Goal: Navigation & Orientation: Understand site structure

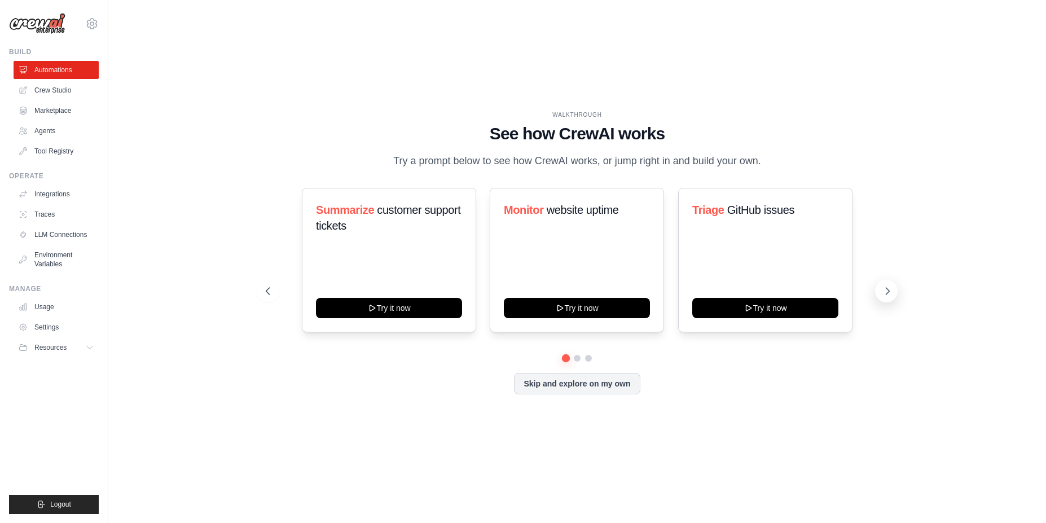
click at [888, 290] on icon at bounding box center [887, 291] width 11 height 11
click at [887, 291] on icon at bounding box center [887, 291] width 11 height 11
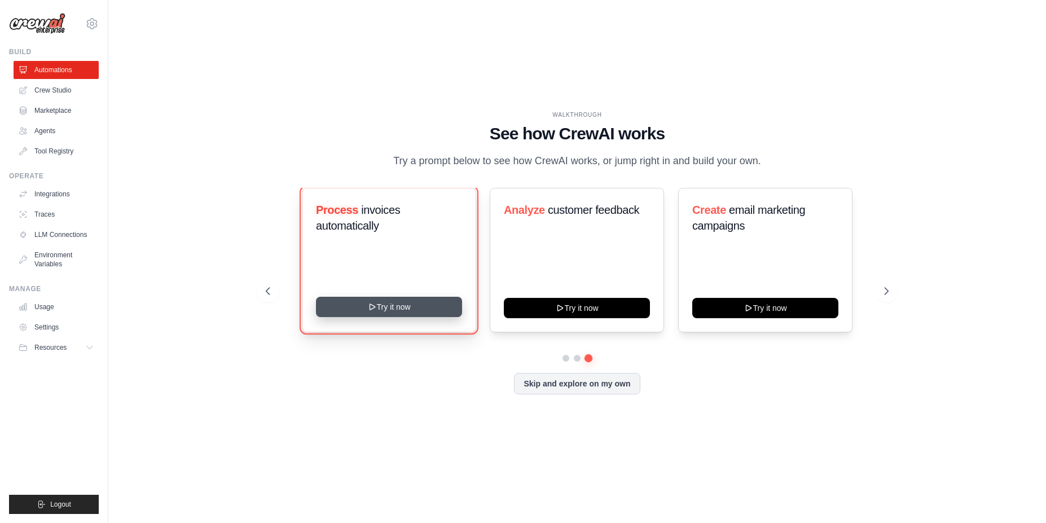
click at [374, 309] on icon at bounding box center [372, 307] width 9 height 9
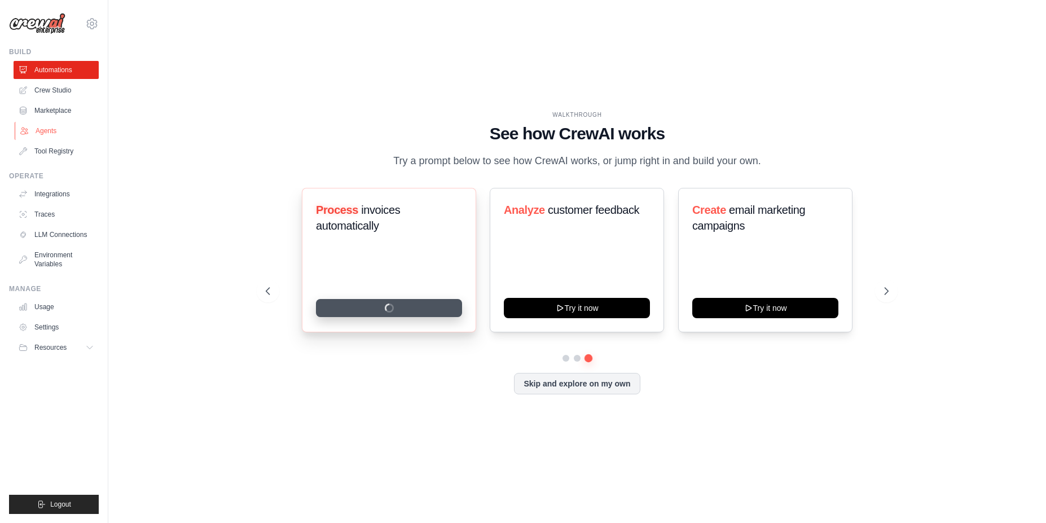
click at [63, 130] on link "Agents" at bounding box center [57, 131] width 85 height 18
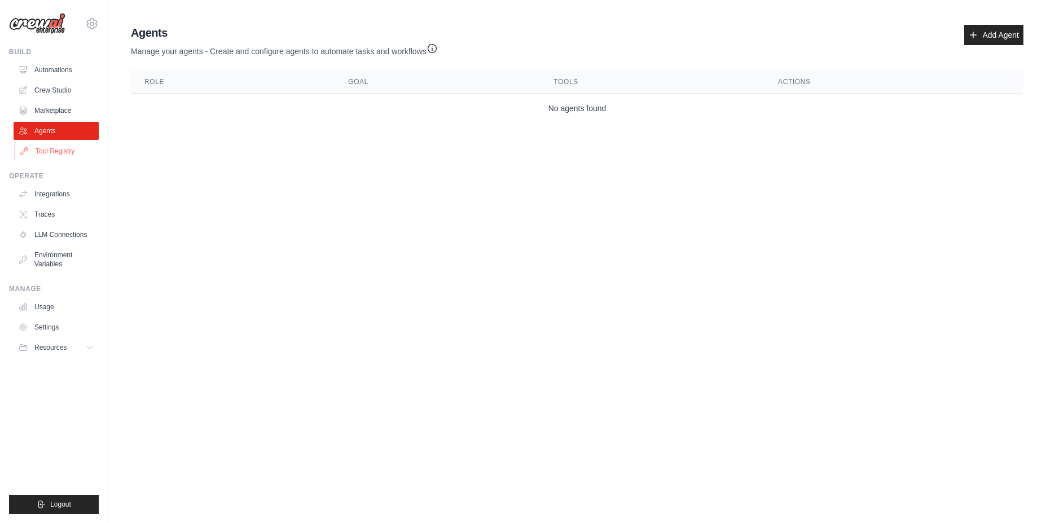
click at [49, 148] on link "Tool Registry" at bounding box center [57, 151] width 85 height 18
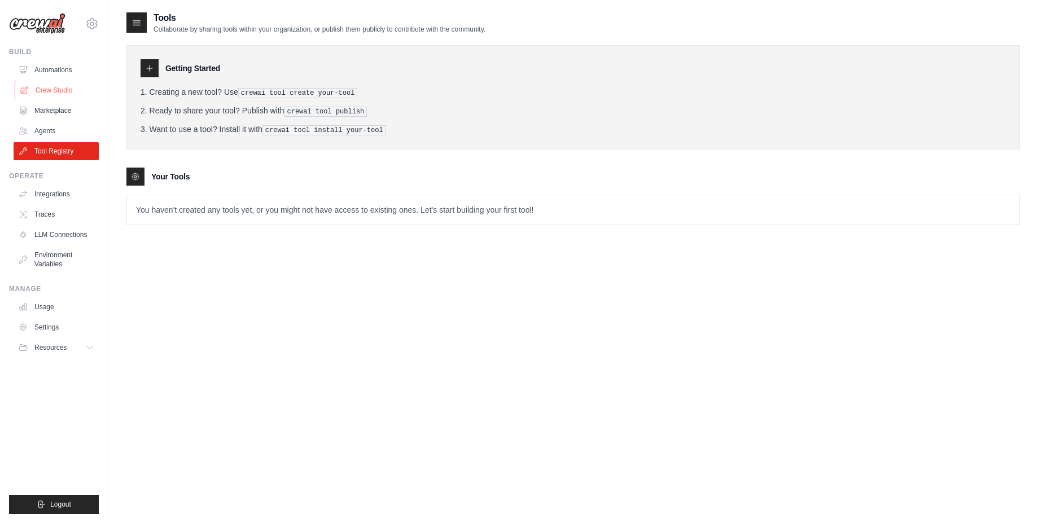
click at [70, 93] on link "Crew Studio" at bounding box center [57, 90] width 85 height 18
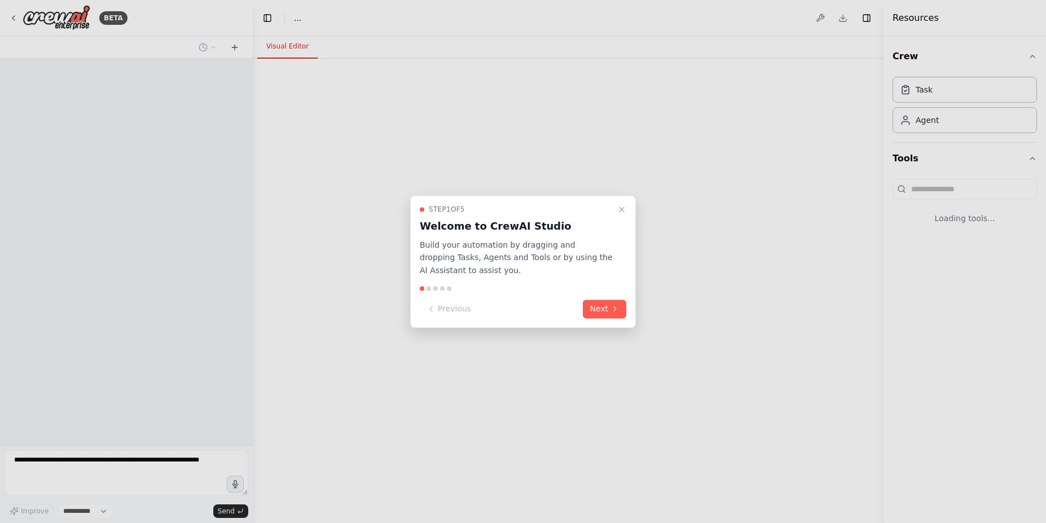
select select "****"
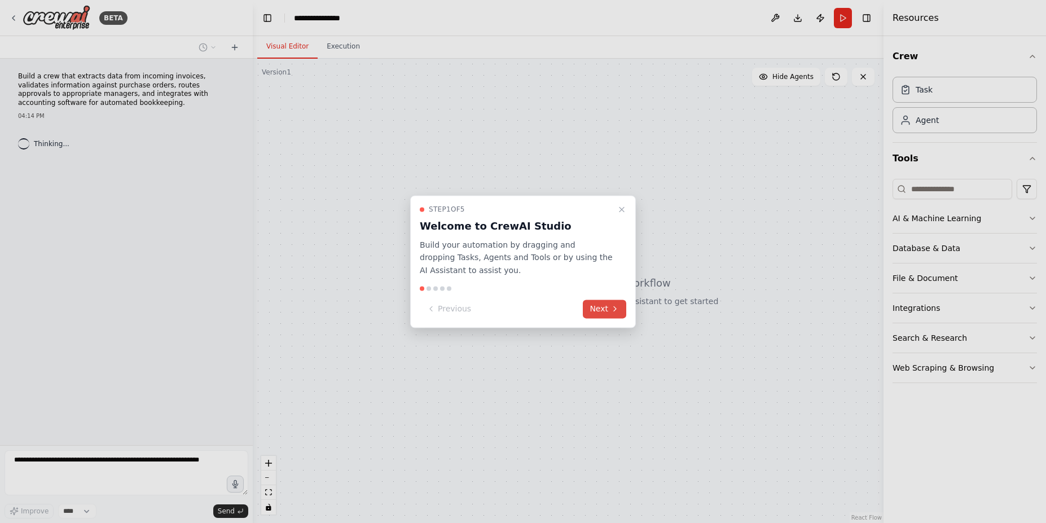
click at [607, 309] on button "Next" at bounding box center [604, 309] width 43 height 19
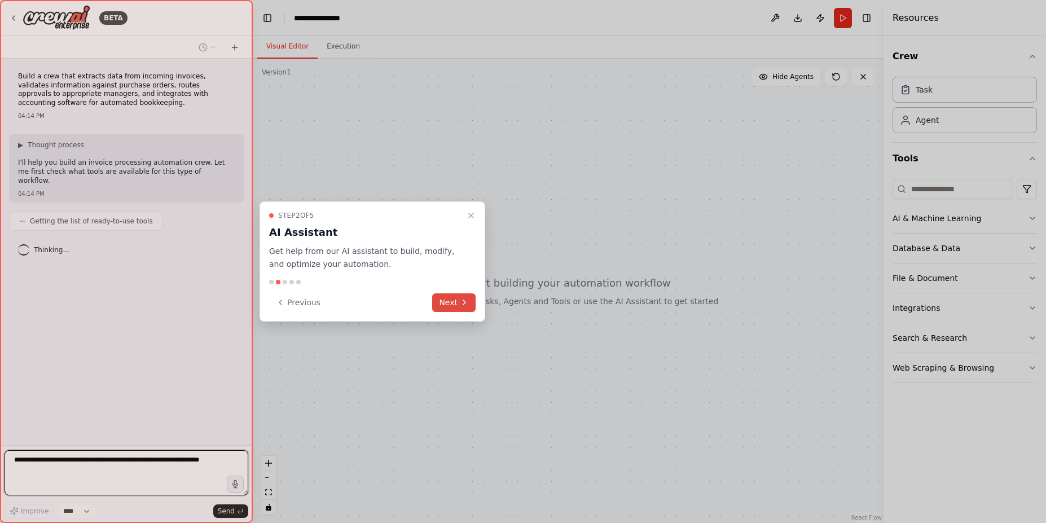
click at [452, 302] on button "Next" at bounding box center [453, 303] width 43 height 19
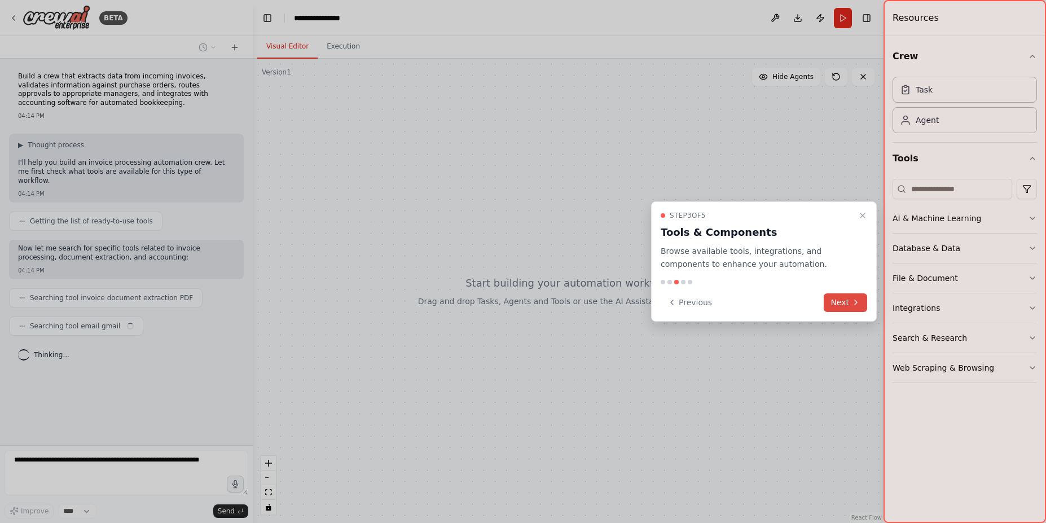
click at [847, 304] on button "Next" at bounding box center [845, 303] width 43 height 19
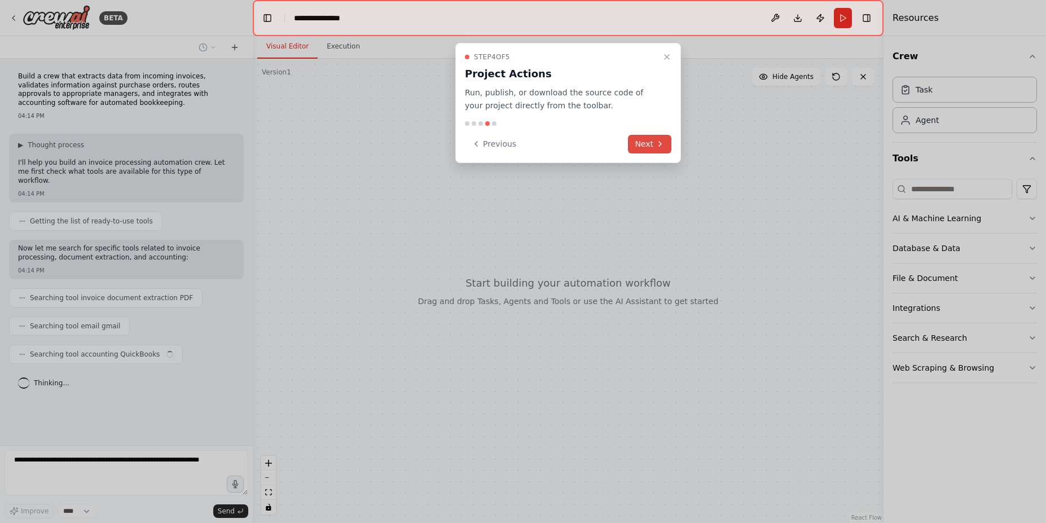
click at [649, 148] on button "Next" at bounding box center [649, 144] width 43 height 19
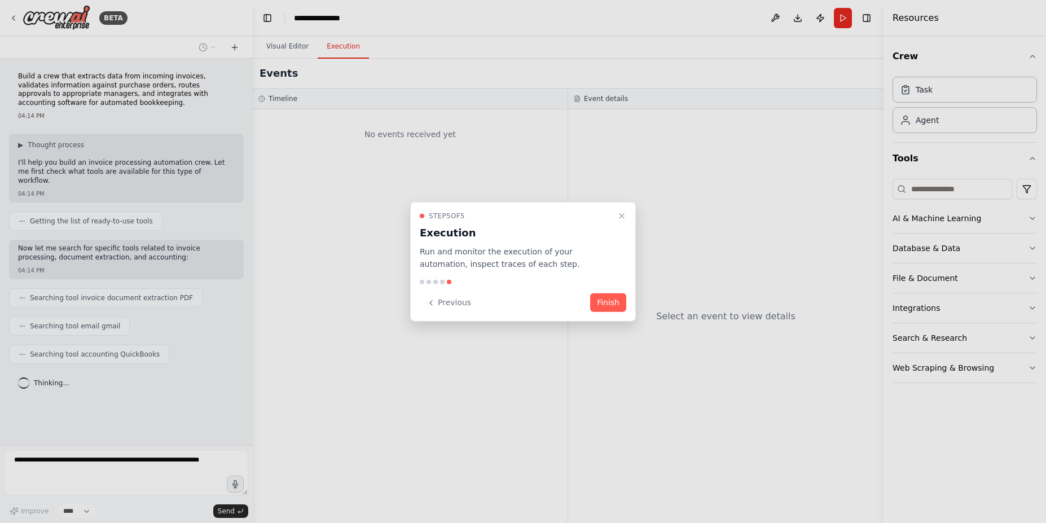
click at [606, 306] on button "Finish" at bounding box center [608, 303] width 36 height 19
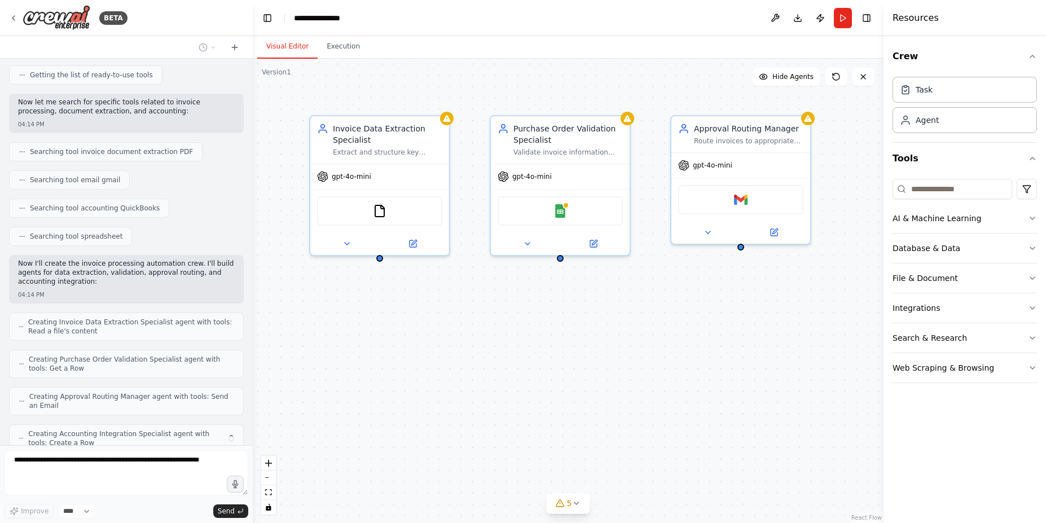
scroll to position [183, 0]
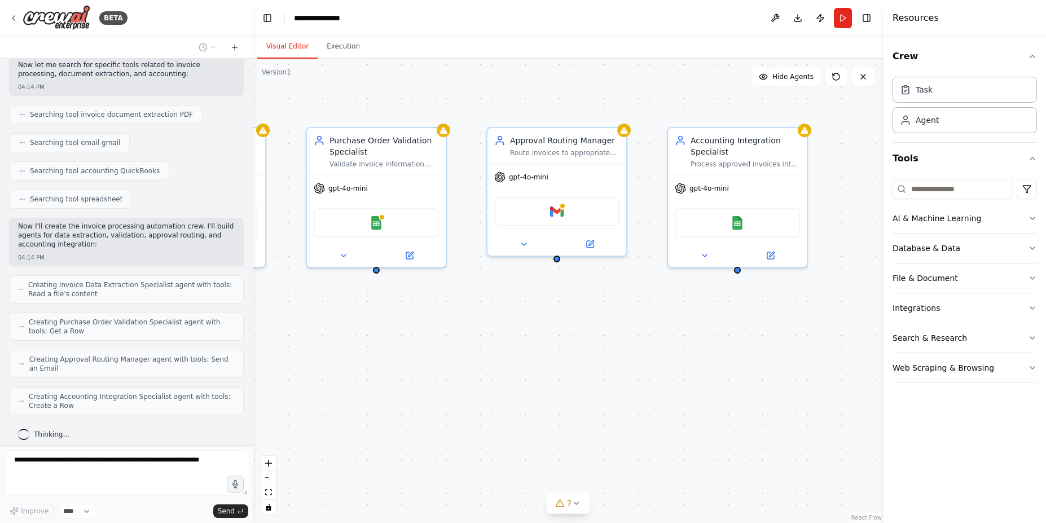
drag, startPoint x: 581, startPoint y: 351, endPoint x: 419, endPoint y: 365, distance: 162.6
click at [419, 365] on div "Invoice Data Extraction Specialist Extract and structure key information from i…" at bounding box center [568, 291] width 631 height 465
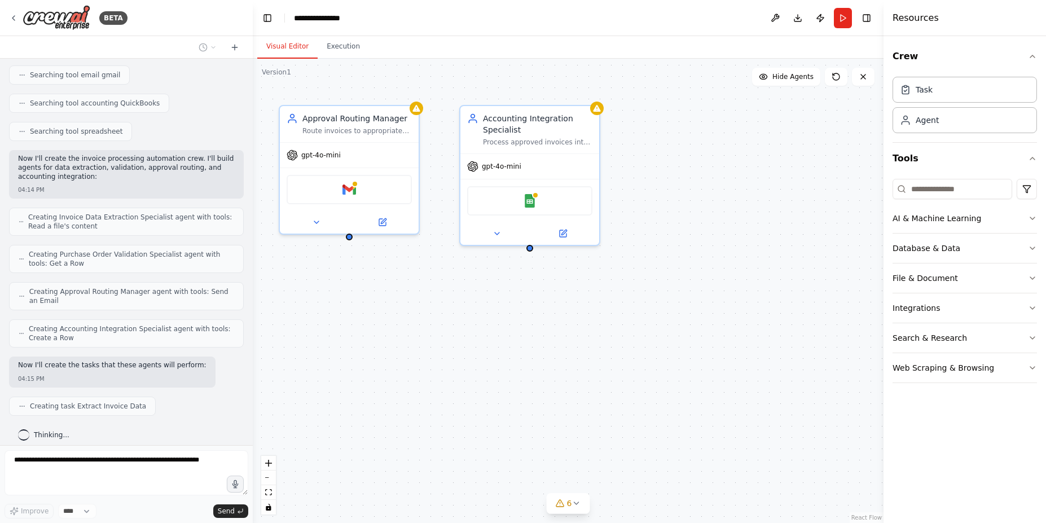
drag, startPoint x: 611, startPoint y: 338, endPoint x: 404, endPoint y: 316, distance: 208.9
click at [404, 316] on div ".deletable-edge-delete-btn { width: 20px; height: 20px; border: 0px solid #ffff…" at bounding box center [568, 291] width 631 height 465
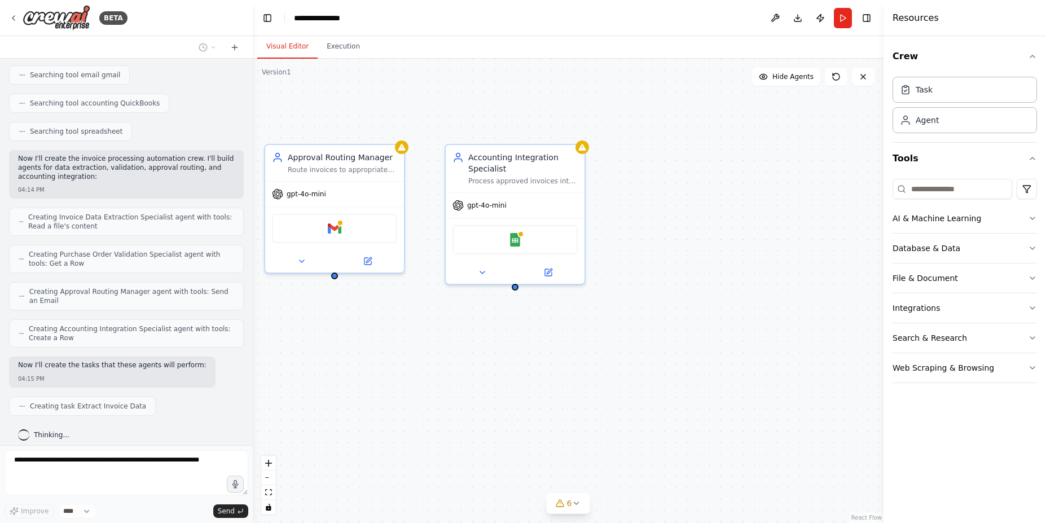
drag, startPoint x: 462, startPoint y: 321, endPoint x: 447, endPoint y: 360, distance: 42.3
click at [447, 360] on div ".deletable-edge-delete-btn { width: 20px; height: 20px; border: 0px solid #ffff…" at bounding box center [568, 291] width 631 height 465
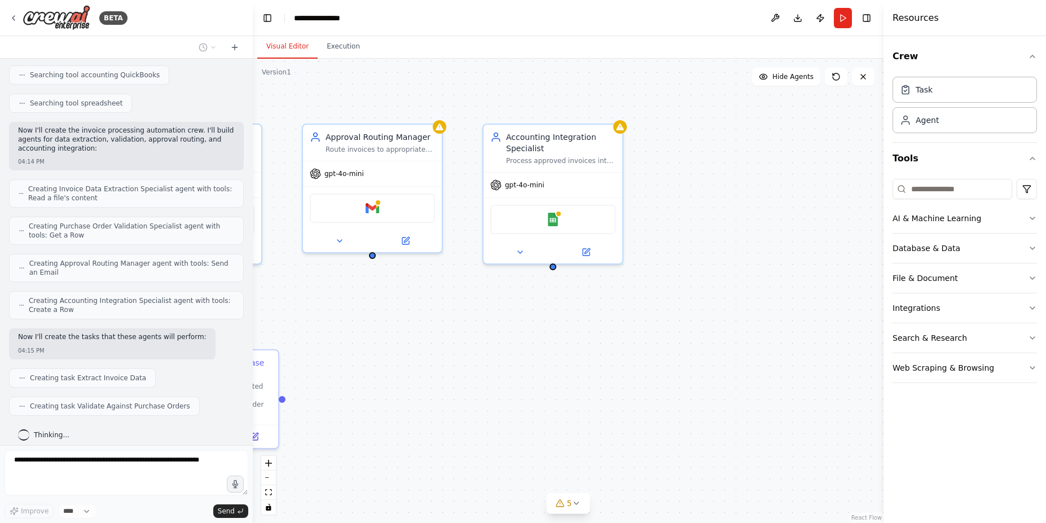
drag, startPoint x: 386, startPoint y: 355, endPoint x: 426, endPoint y: 334, distance: 44.7
click at [426, 334] on div ".deletable-edge-delete-btn { width: 20px; height: 20px; border: 0px solid #ffff…" at bounding box center [568, 291] width 631 height 465
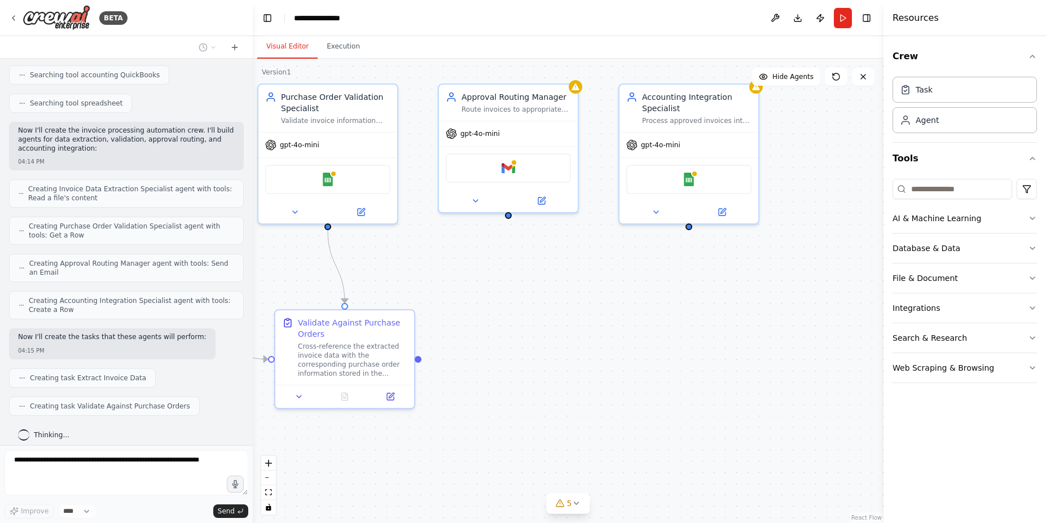
drag, startPoint x: 426, startPoint y: 334, endPoint x: 598, endPoint y: 237, distance: 198.4
click at [598, 237] on div ".deletable-edge-delete-btn { width: 20px; height: 20px; border: 0px solid #ffff…" at bounding box center [568, 291] width 631 height 465
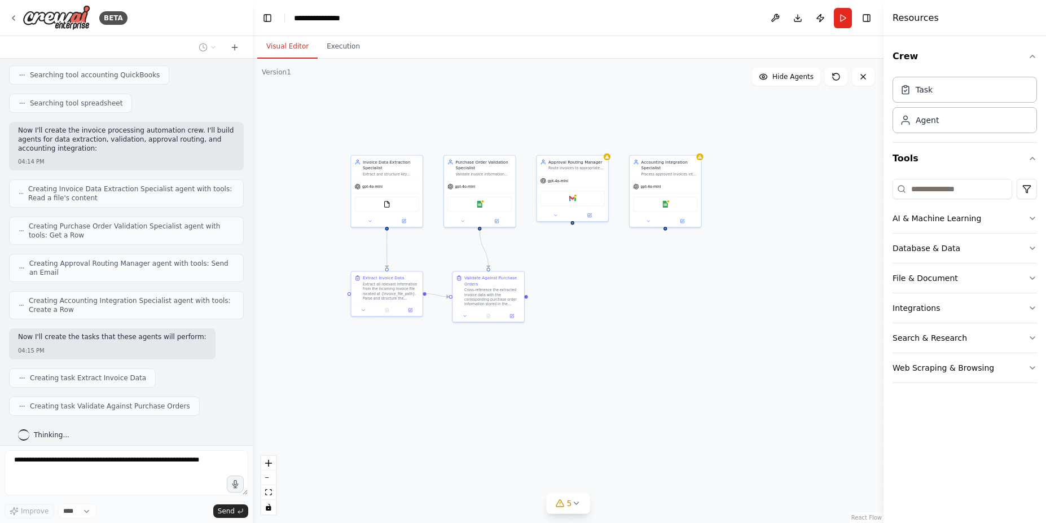
scroll to position [308, 0]
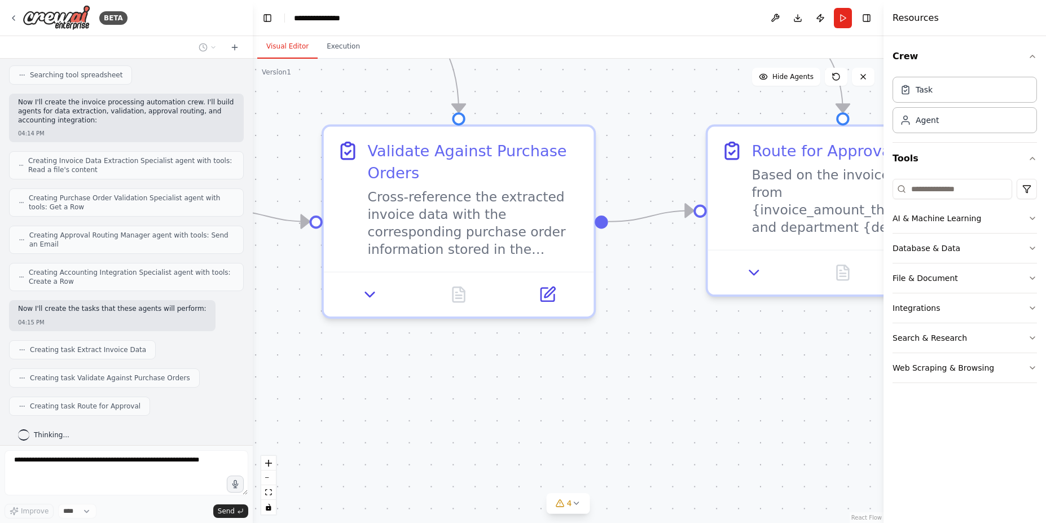
drag, startPoint x: 553, startPoint y: 372, endPoint x: 607, endPoint y: 370, distance: 54.8
click at [607, 370] on div ".deletable-edge-delete-btn { width: 20px; height: 20px; border: 0px solid #ffff…" at bounding box center [568, 291] width 631 height 465
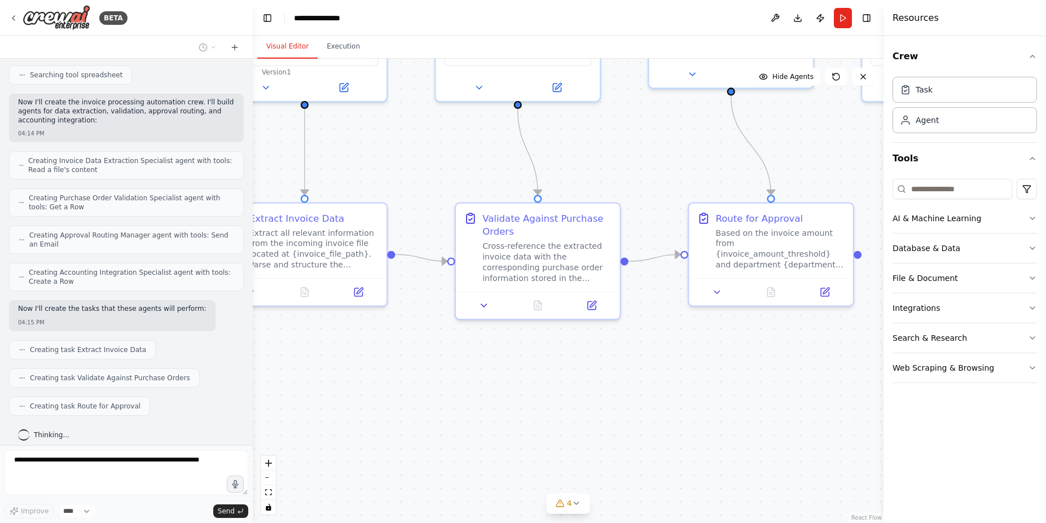
drag, startPoint x: 502, startPoint y: 379, endPoint x: 537, endPoint y: 362, distance: 38.6
click at [537, 362] on div ".deletable-edge-delete-btn { width: 20px; height: 20px; border: 0px solid #ffff…" at bounding box center [568, 291] width 631 height 465
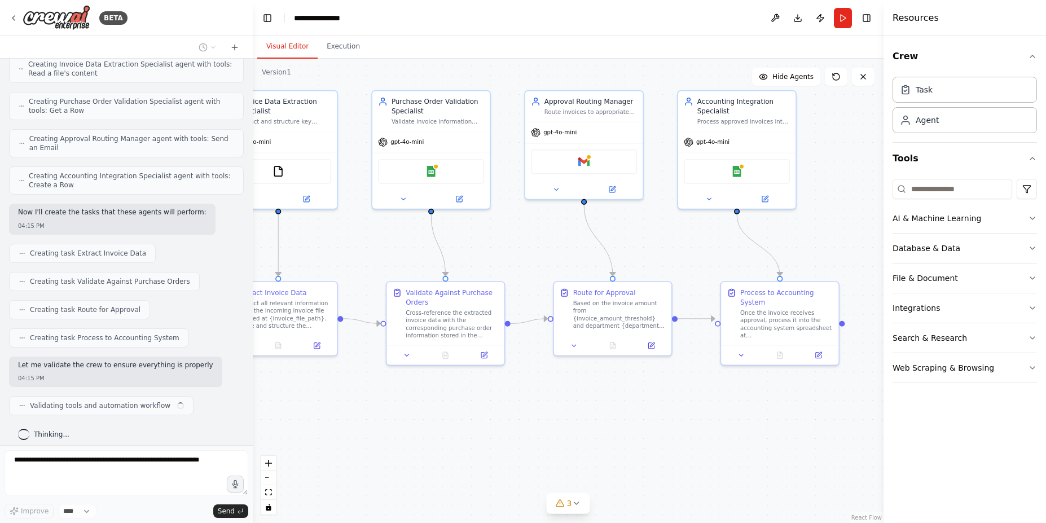
scroll to position [413, 0]
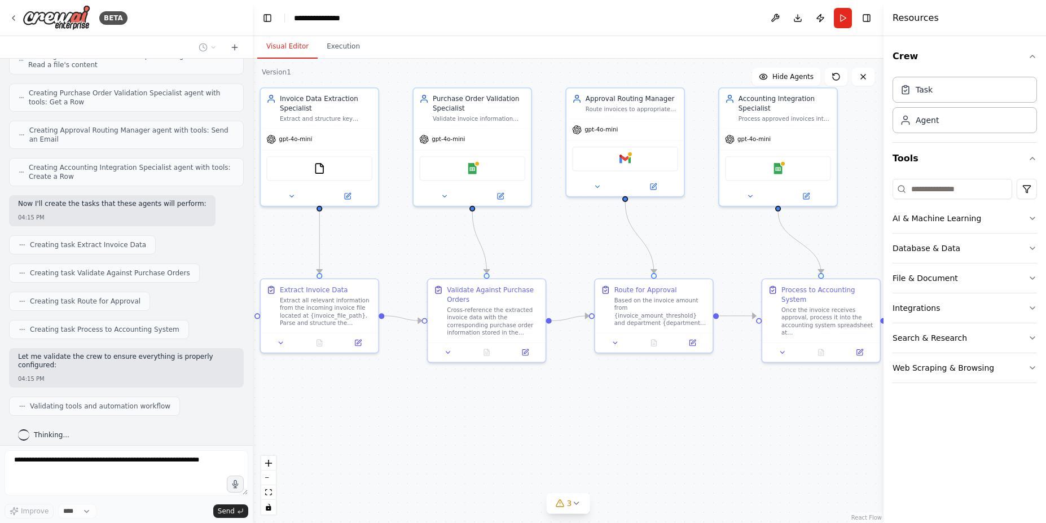
drag, startPoint x: 537, startPoint y: 364, endPoint x: 487, endPoint y: 395, distance: 59.5
click at [487, 395] on div ".deletable-edge-delete-btn { width: 20px; height: 20px; border: 0px solid #ffff…" at bounding box center [568, 291] width 631 height 465
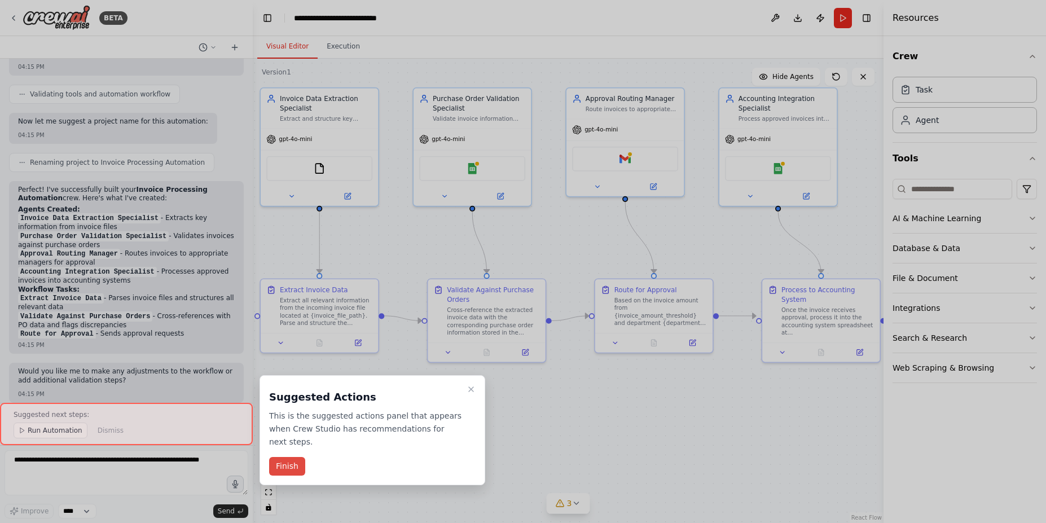
click at [286, 457] on button "Finish" at bounding box center [287, 466] width 36 height 19
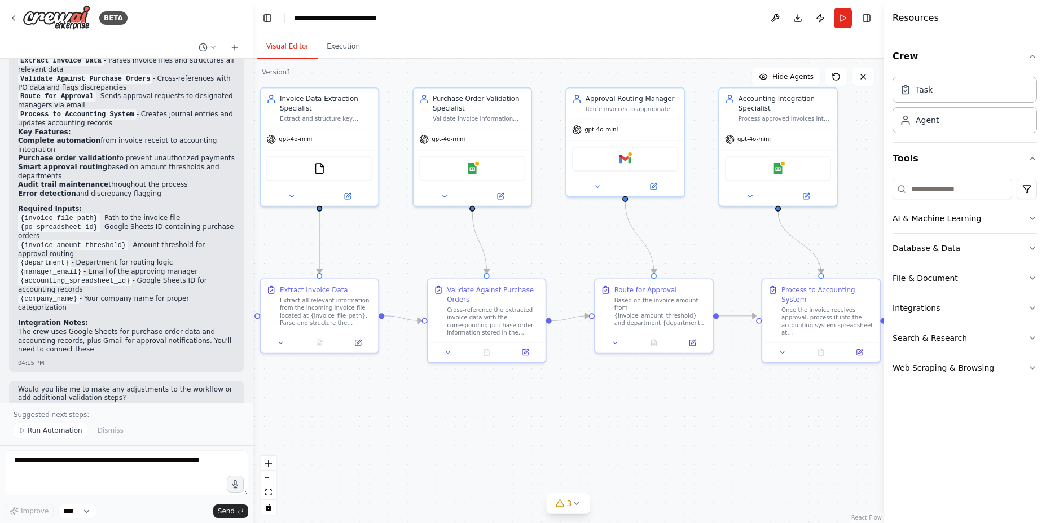
scroll to position [971, 0]
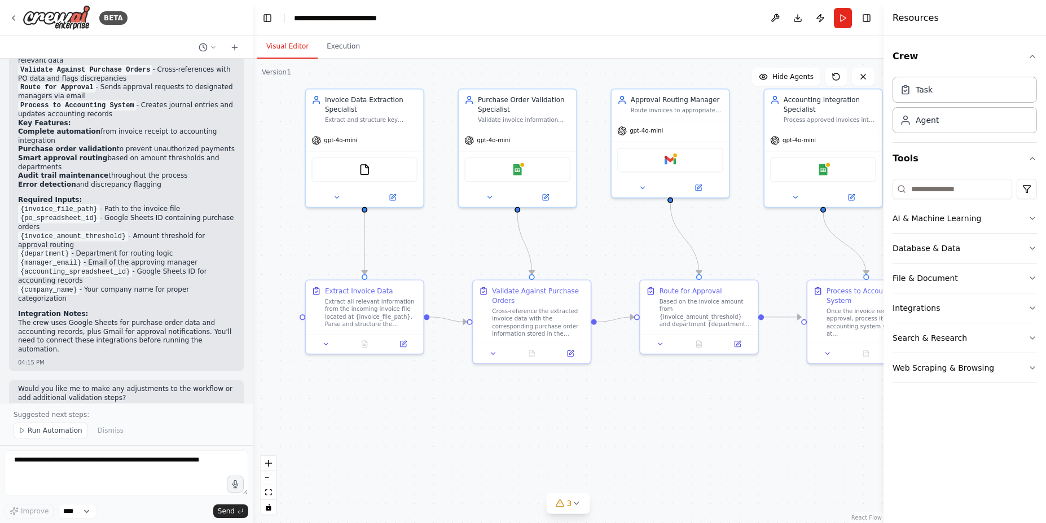
drag, startPoint x: 399, startPoint y: 401, endPoint x: 444, endPoint y: 402, distance: 45.2
click at [444, 402] on div ".deletable-edge-delete-btn { width: 20px; height: 20px; border: 0px solid #ffff…" at bounding box center [568, 291] width 631 height 465
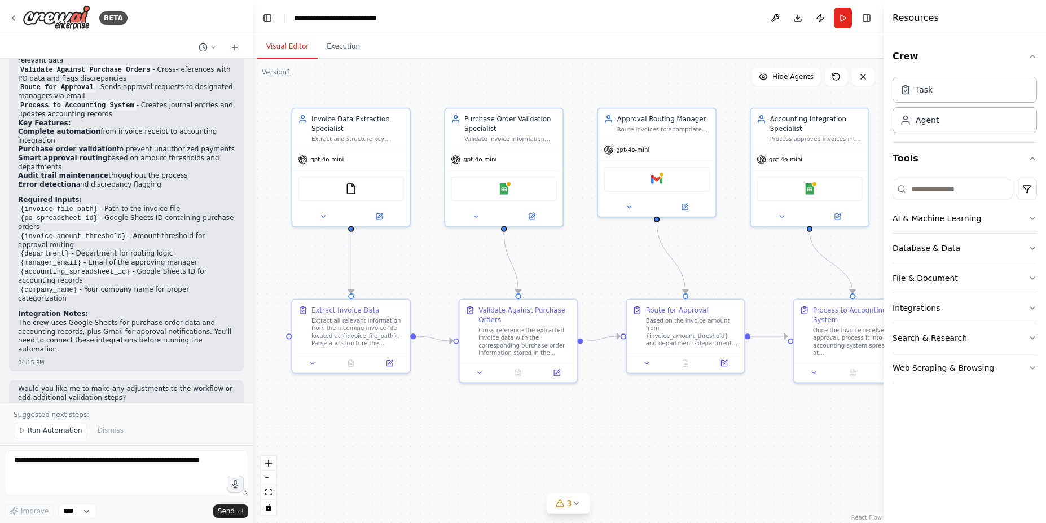
drag, startPoint x: 408, startPoint y: 384, endPoint x: 394, endPoint y: 403, distance: 23.5
click at [394, 403] on div ".deletable-edge-delete-btn { width: 20px; height: 20px; border: 0px solid #ffff…" at bounding box center [568, 291] width 631 height 465
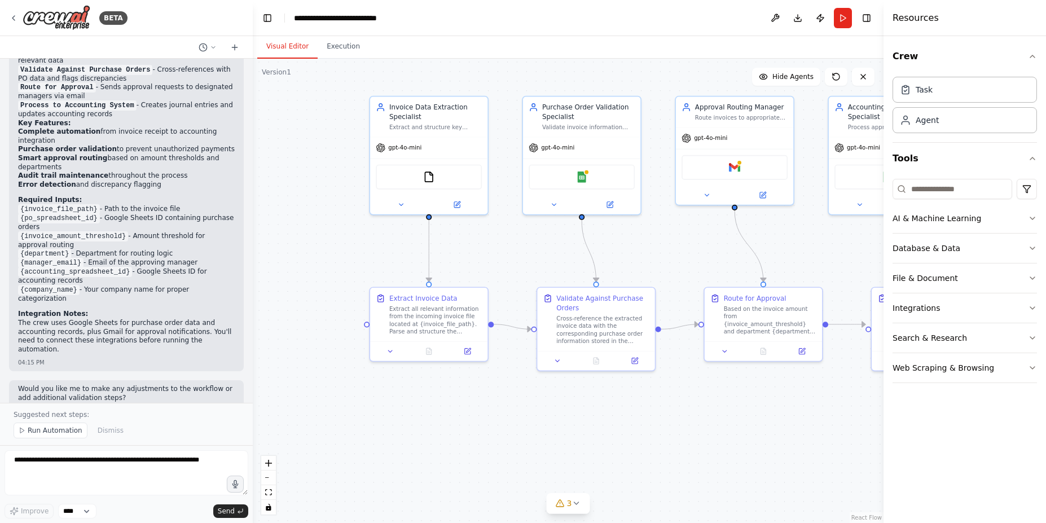
drag, startPoint x: 510, startPoint y: 405, endPoint x: 588, endPoint y: 393, distance: 78.8
click at [588, 393] on div ".deletable-edge-delete-btn { width: 20px; height: 20px; border: 0px solid #ffff…" at bounding box center [568, 291] width 631 height 465
click at [78, 267] on code "{accounting_spreadsheet_id}" at bounding box center [75, 272] width 114 height 10
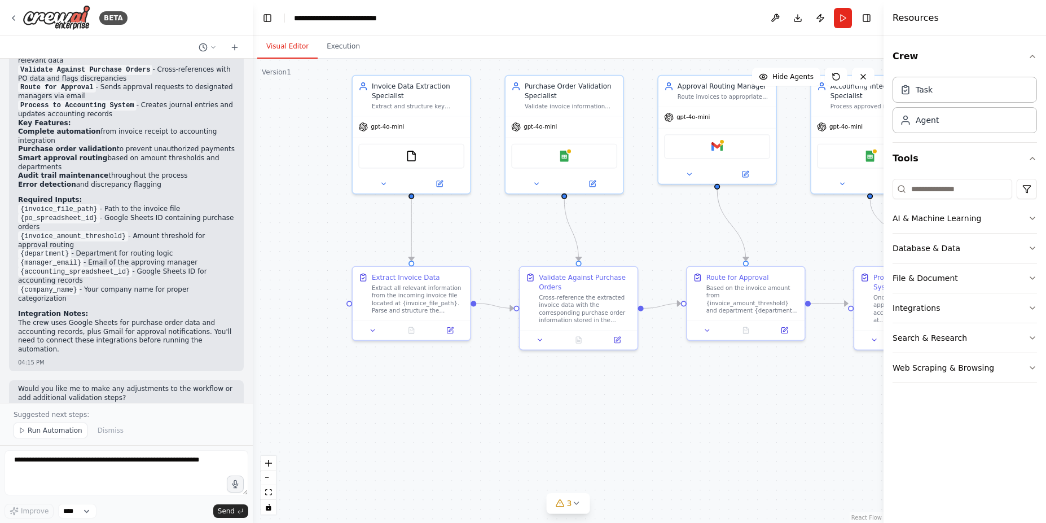
drag, startPoint x: 424, startPoint y: 413, endPoint x: 405, endPoint y: 392, distance: 28.0
click at [405, 392] on div ".deletable-edge-delete-btn { width: 20px; height: 20px; border: 0px solid #ffff…" at bounding box center [568, 291] width 631 height 465
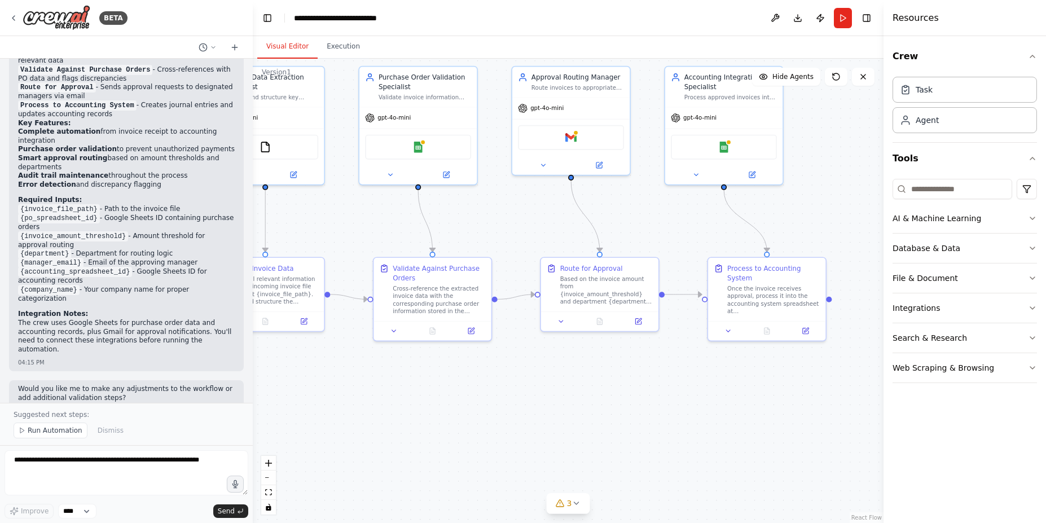
drag, startPoint x: 450, startPoint y: 394, endPoint x: 304, endPoint y: 386, distance: 147.0
click at [304, 386] on div ".deletable-edge-delete-btn { width: 20px; height: 20px; border: 0px solid #ffff…" at bounding box center [568, 291] width 631 height 465
click at [722, 81] on div "Accounting Integration Specialist" at bounding box center [730, 80] width 93 height 19
click at [707, 142] on div "Google Sheets" at bounding box center [724, 145] width 106 height 25
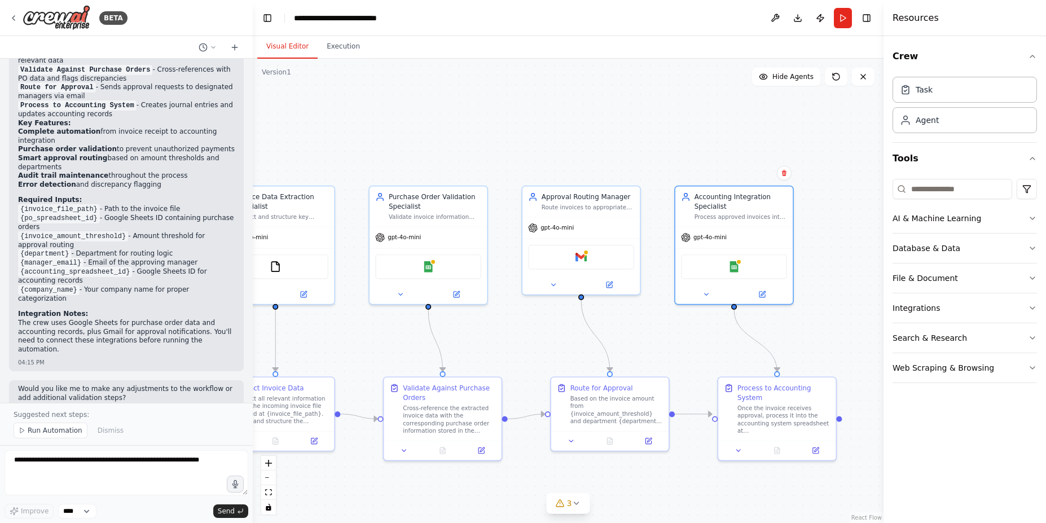
drag, startPoint x: 827, startPoint y: 161, endPoint x: 815, endPoint y: 246, distance: 86.1
click at [818, 268] on div ".deletable-edge-delete-btn { width: 20px; height: 20px; border: 0px solid #ffff…" at bounding box center [568, 291] width 631 height 465
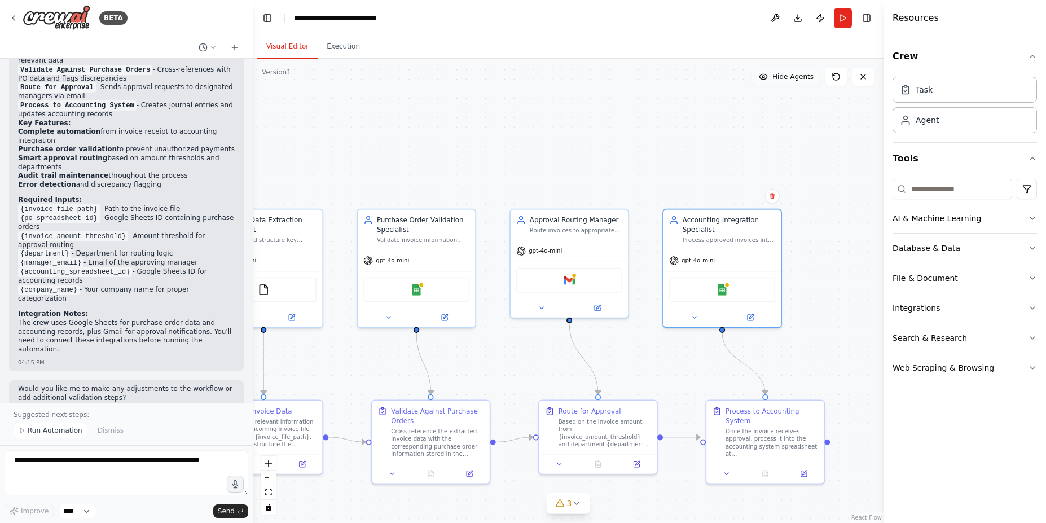
click at [784, 78] on span "Hide Agents" at bounding box center [793, 76] width 41 height 9
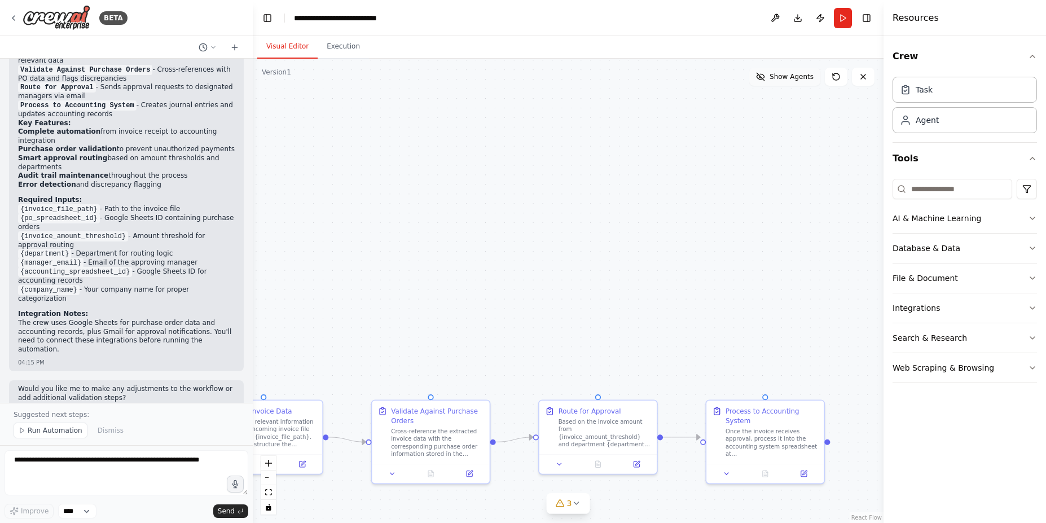
click at [785, 76] on span "Show Agents" at bounding box center [792, 76] width 44 height 9
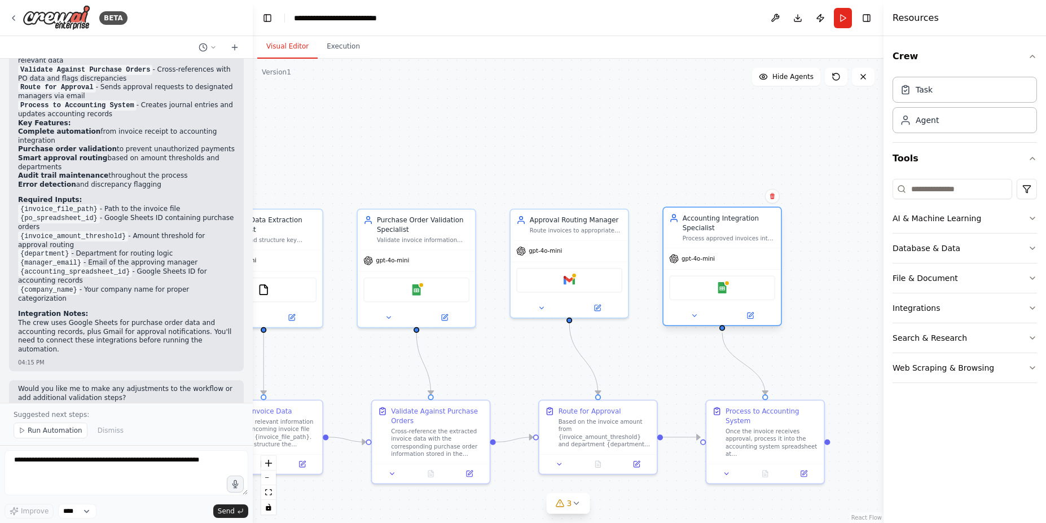
click at [728, 256] on div "gpt-4o-mini" at bounding box center [722, 258] width 117 height 21
click at [693, 319] on icon at bounding box center [695, 316] width 8 height 8
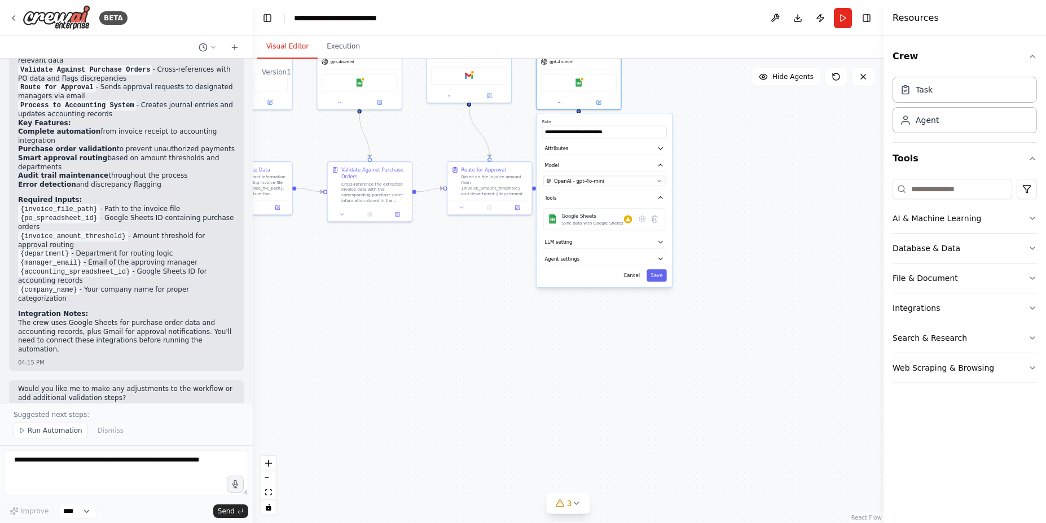
drag, startPoint x: 807, startPoint y: 237, endPoint x: 621, endPoint y: 65, distance: 252.8
click at [621, 63] on div ".deletable-edge-delete-btn { width: 20px; height: 20px; border: 0px solid #ffff…" at bounding box center [568, 291] width 631 height 465
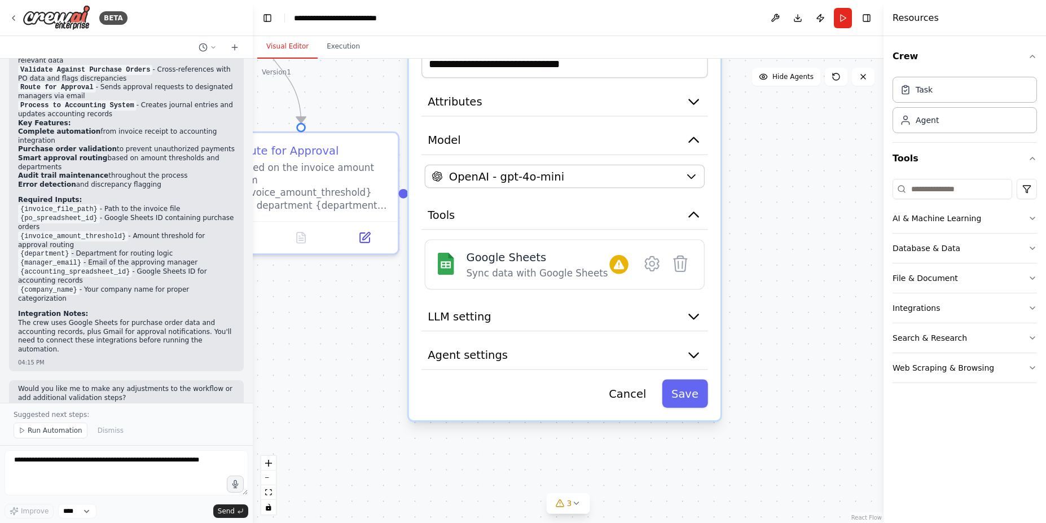
drag, startPoint x: 749, startPoint y: 179, endPoint x: 761, endPoint y: 279, distance: 100.7
click at [762, 281] on div ".deletable-edge-delete-btn { width: 20px; height: 20px; border: 0px solid #ffff…" at bounding box center [568, 291] width 631 height 465
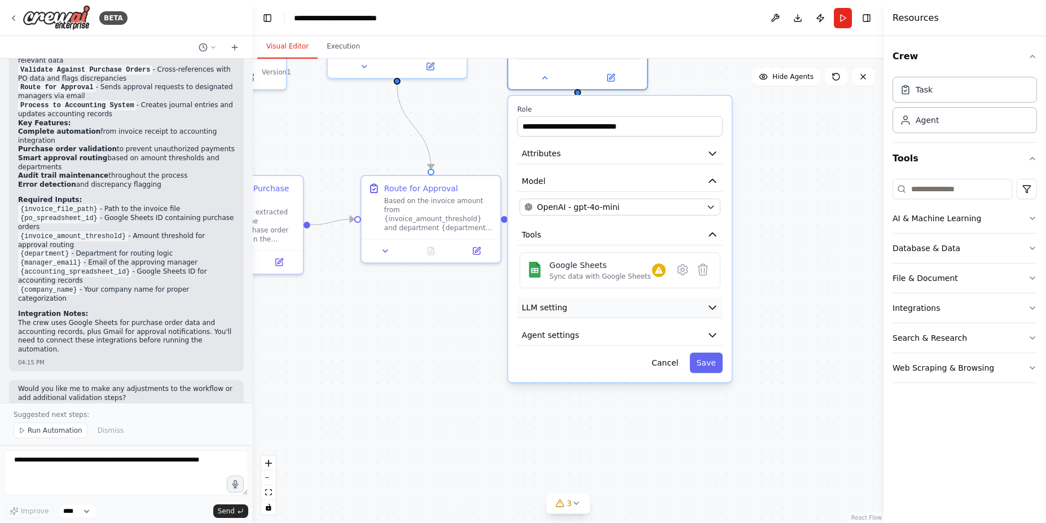
click at [700, 312] on button "LLM setting" at bounding box center [620, 307] width 205 height 21
click at [711, 309] on icon "button" at bounding box center [712, 307] width 11 height 11
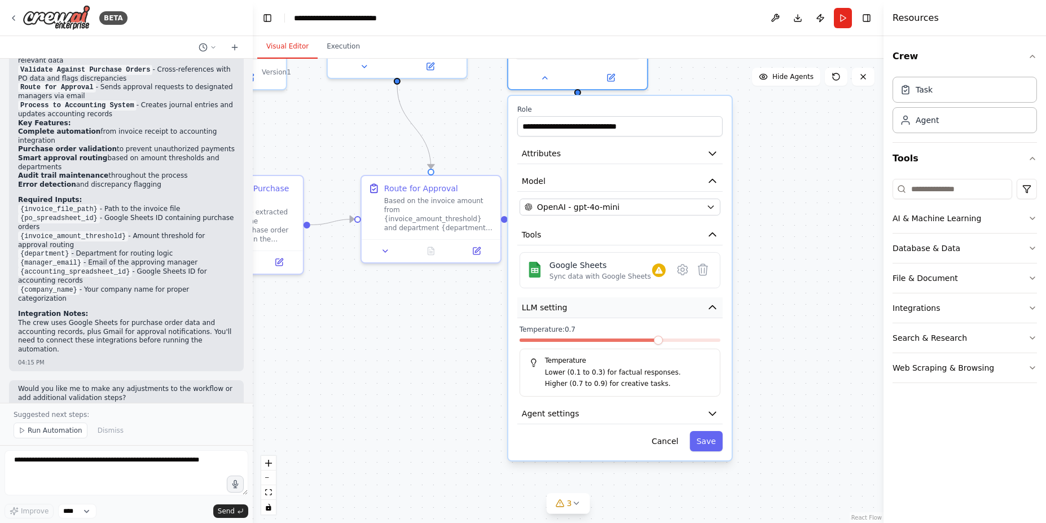
click at [711, 309] on icon "button" at bounding box center [713, 307] width 7 height 3
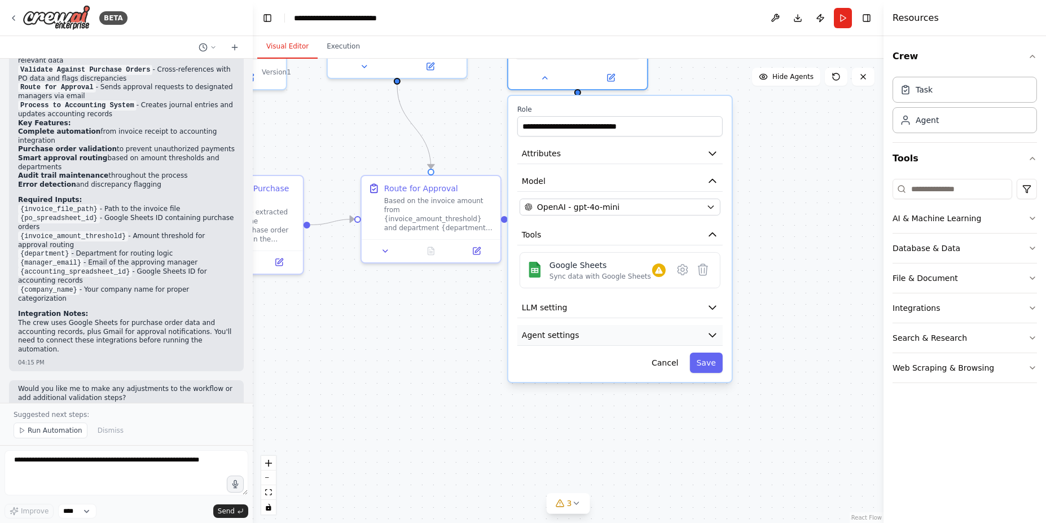
click at [711, 334] on icon "button" at bounding box center [713, 335] width 7 height 3
click at [711, 336] on icon "button" at bounding box center [712, 335] width 11 height 11
click at [710, 335] on icon "button" at bounding box center [712, 335] width 11 height 11
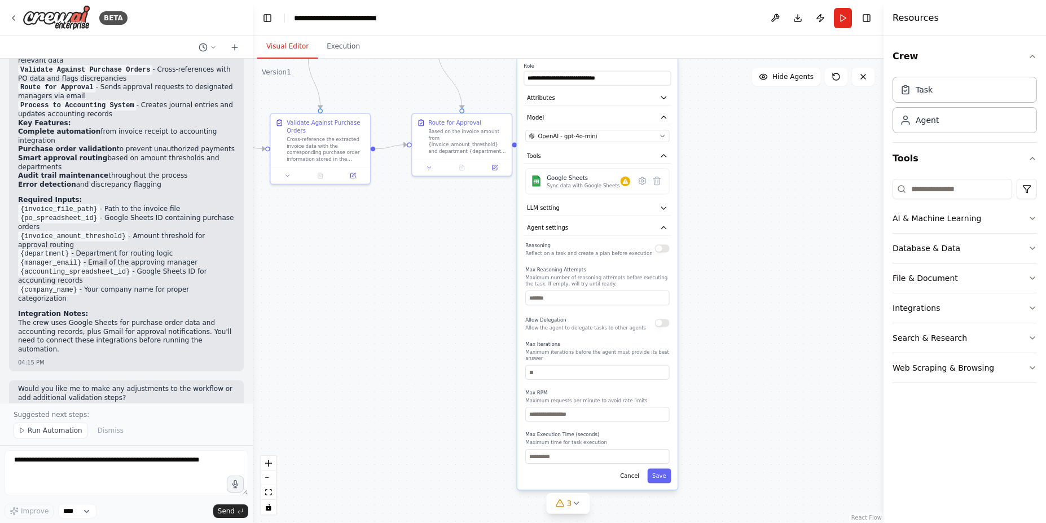
drag, startPoint x: 760, startPoint y: 296, endPoint x: 659, endPoint y: 109, distance: 212.7
click at [660, 103] on div ".deletable-edge-delete-btn { width: 20px; height: 20px; border: 0px solid #ffff…" at bounding box center [568, 291] width 631 height 465
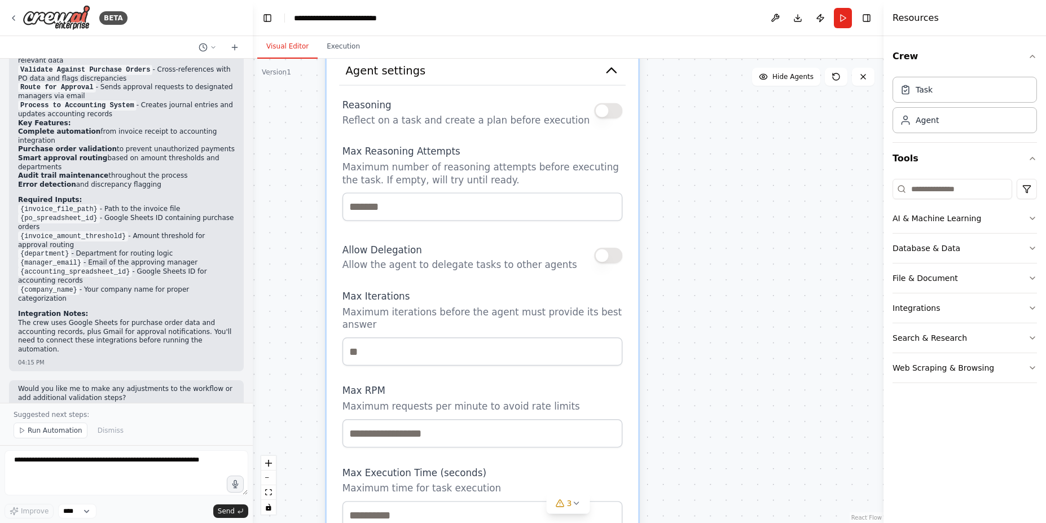
drag, startPoint x: 651, startPoint y: 194, endPoint x: 754, endPoint y: 188, distance: 102.9
click at [755, 189] on div ".deletable-edge-delete-btn { width: 20px; height: 20px; border: 0px solid #ffff…" at bounding box center [568, 291] width 631 height 465
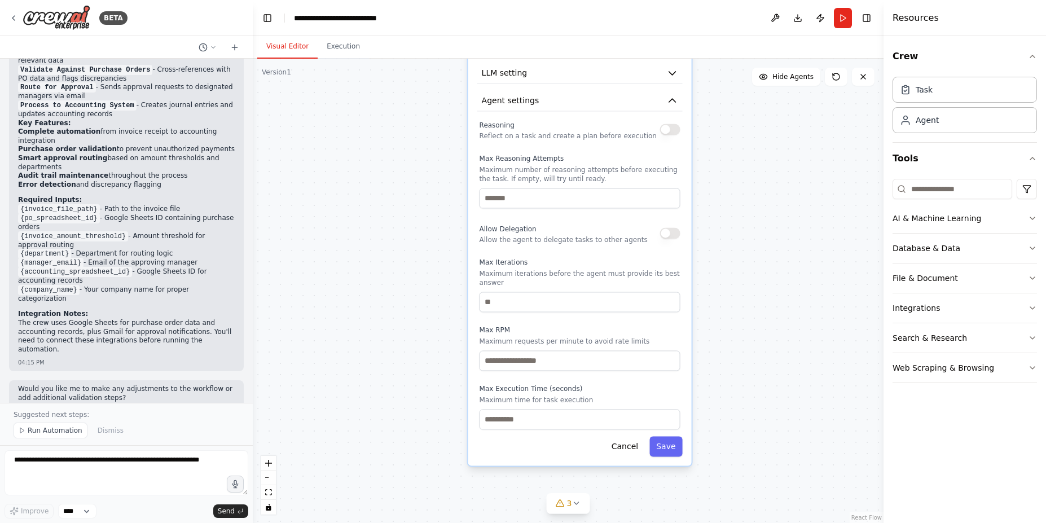
click at [674, 239] on button "button" at bounding box center [670, 232] width 20 height 11
click at [667, 233] on button "button" at bounding box center [670, 232] width 20 height 11
click at [595, 205] on input "number" at bounding box center [580, 198] width 201 height 20
click at [813, 231] on div ".deletable-edge-delete-btn { width: 20px; height: 20px; border: 0px solid #ffff…" at bounding box center [568, 291] width 631 height 465
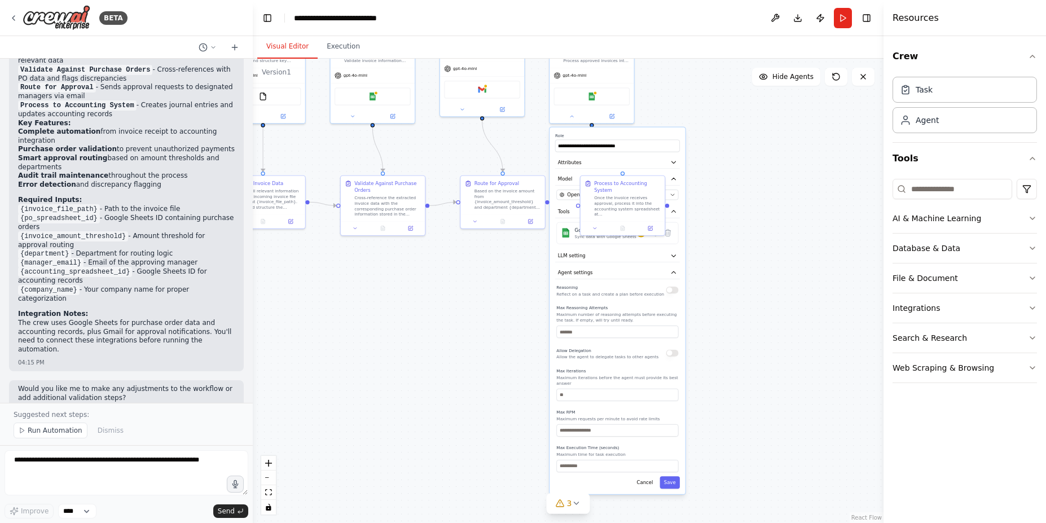
drag, startPoint x: 774, startPoint y: 202, endPoint x: 773, endPoint y: 250, distance: 48.6
click at [773, 249] on div ".deletable-edge-delete-btn { width: 20px; height: 20px; border: 0px solid #ffff…" at bounding box center [568, 291] width 631 height 465
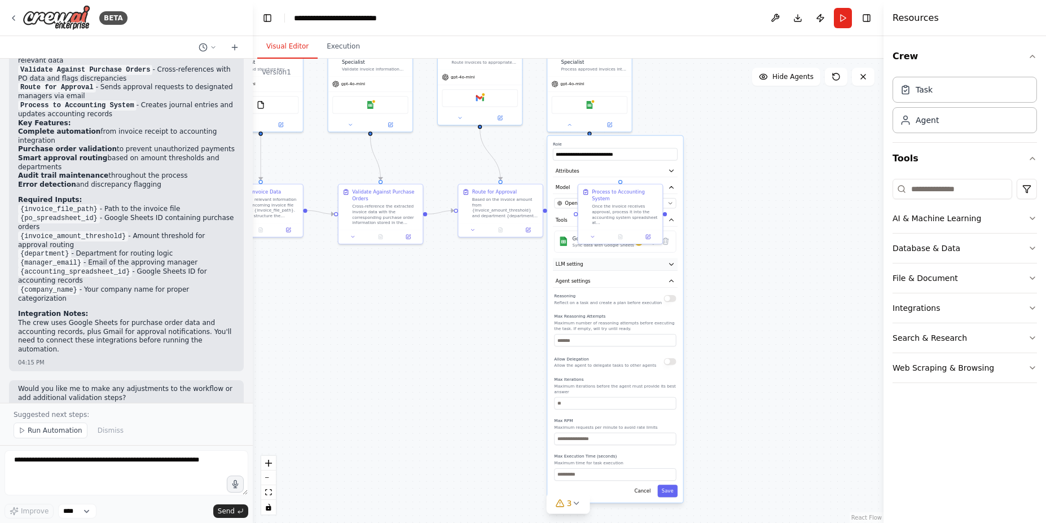
click at [672, 264] on icon "button" at bounding box center [671, 265] width 4 height 2
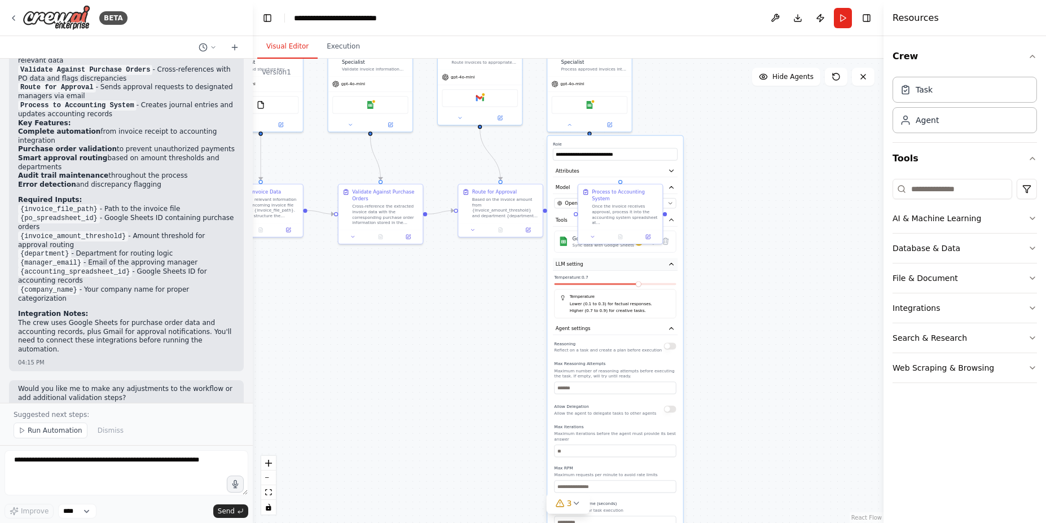
click at [671, 264] on icon "button" at bounding box center [671, 264] width 4 height 2
click at [672, 283] on icon "button" at bounding box center [671, 281] width 7 height 7
click at [707, 213] on div ".deletable-edge-delete-btn { width: 20px; height: 20px; border: 0px solid #ffff…" at bounding box center [568, 291] width 631 height 465
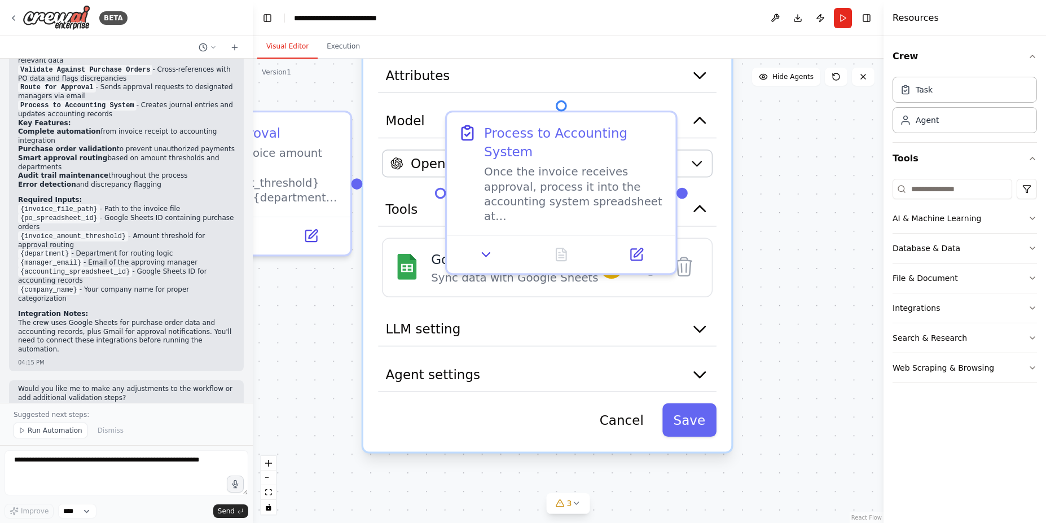
drag, startPoint x: 703, startPoint y: 237, endPoint x: 786, endPoint y: 253, distance: 84.1
click at [786, 254] on div ".deletable-edge-delete-btn { width: 20px; height: 20px; border: 0px solid #ffff…" at bounding box center [568, 291] width 631 height 465
click at [527, 172] on div "Once the invoice receives approval, process it into the accounting system sprea…" at bounding box center [574, 190] width 181 height 59
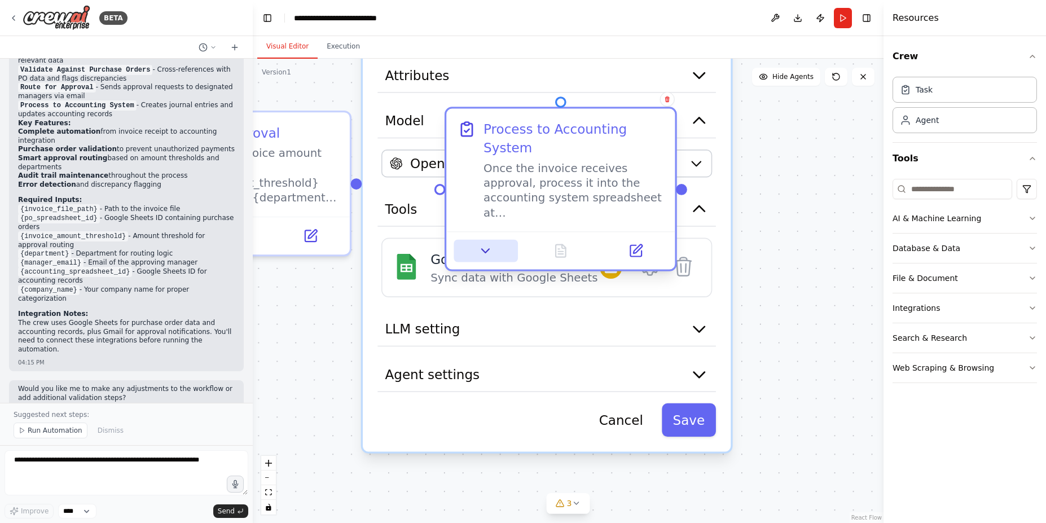
click at [489, 243] on icon at bounding box center [486, 250] width 15 height 15
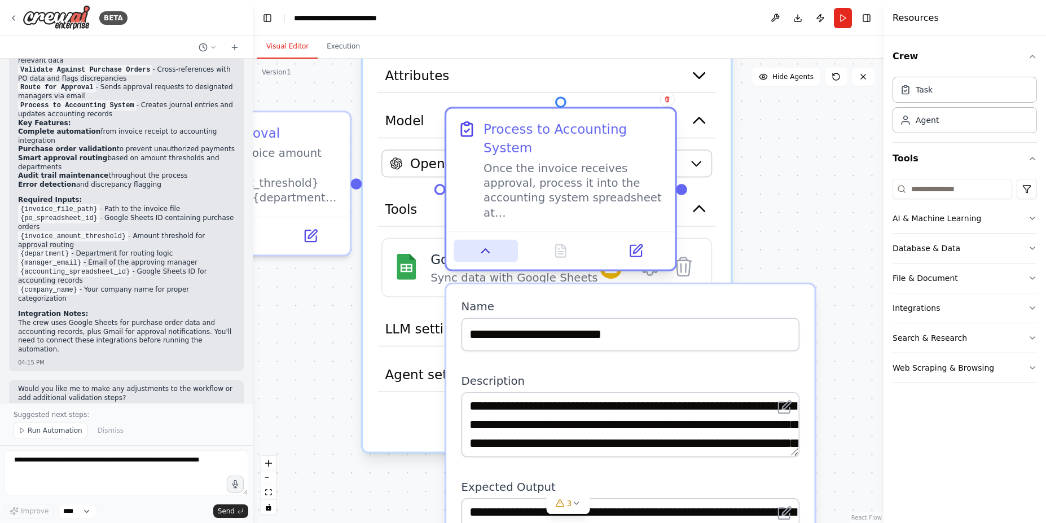
click at [489, 243] on icon at bounding box center [486, 250] width 15 height 15
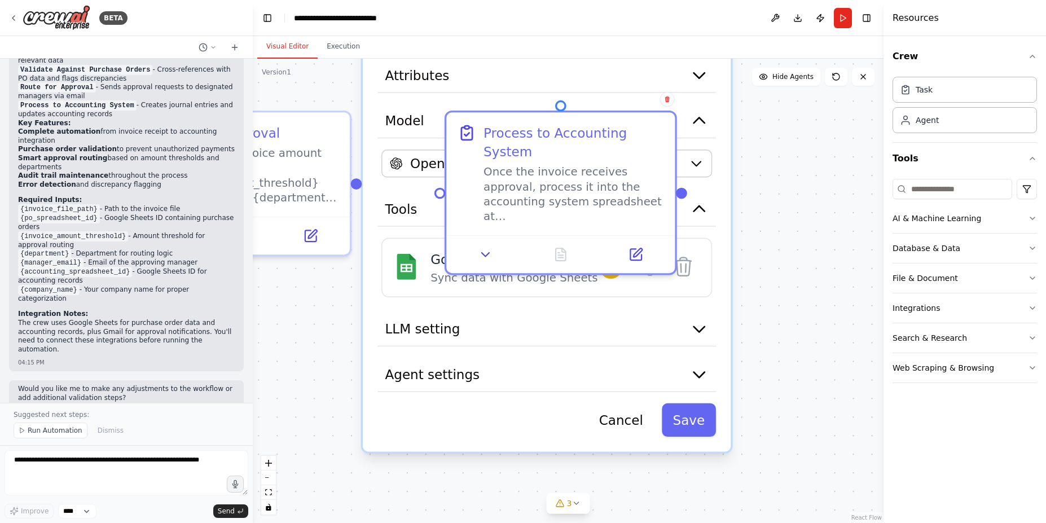
click at [337, 301] on div ".deletable-edge-delete-btn { width: 20px; height: 20px; border: 0px solid #ffff…" at bounding box center [568, 291] width 631 height 465
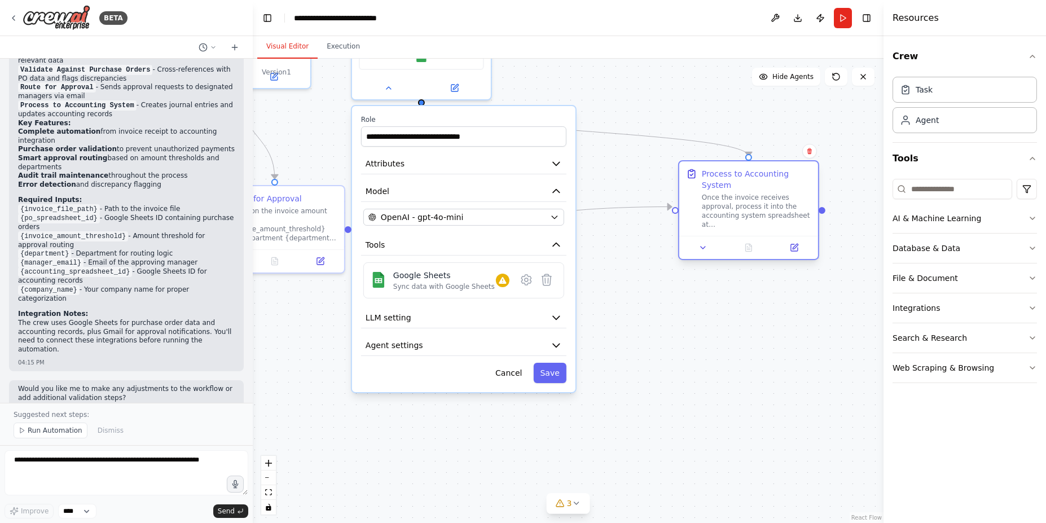
drag, startPoint x: 471, startPoint y: 226, endPoint x: 758, endPoint y: 199, distance: 288.6
click at [758, 199] on div "Once the invoice receives approval, process it into the accounting system sprea…" at bounding box center [757, 211] width 110 height 36
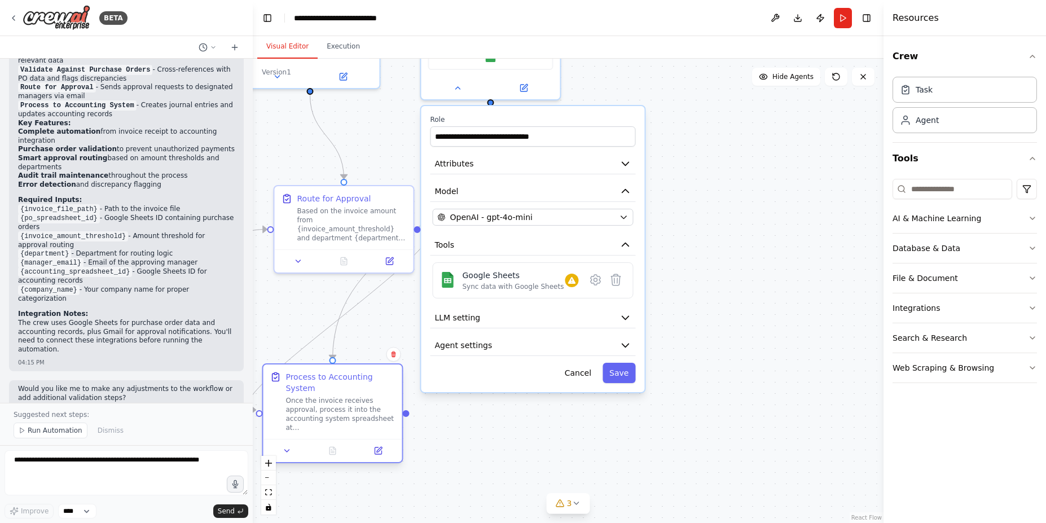
drag, startPoint x: 758, startPoint y: 199, endPoint x: 347, endPoint y: 398, distance: 456.9
click at [347, 398] on div "Once the invoice receives approval, process it into the accounting system sprea…" at bounding box center [341, 414] width 110 height 36
click at [482, 443] on div ".deletable-edge-delete-btn { width: 20px; height: 20px; border: 0px solid #ffff…" at bounding box center [568, 291] width 631 height 465
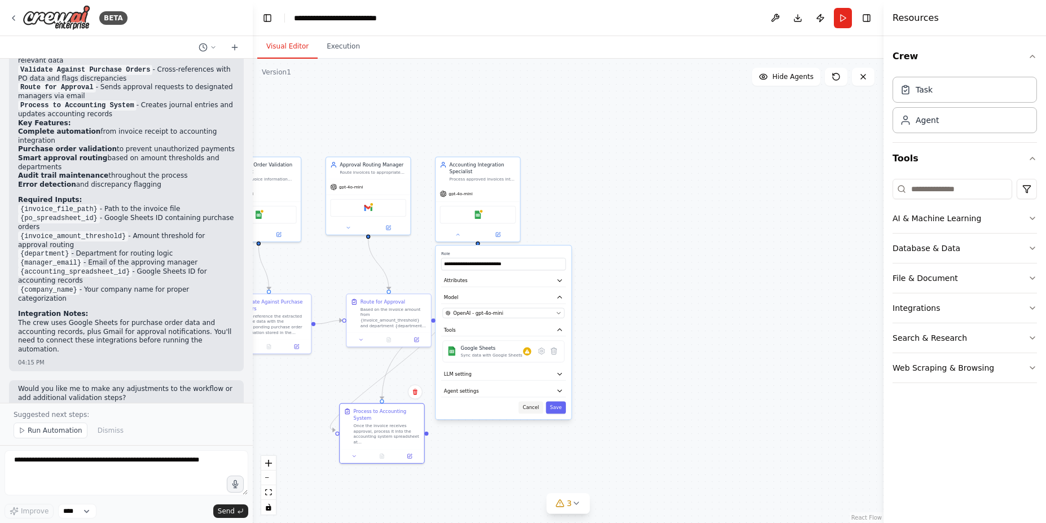
click at [537, 409] on button "Cancel" at bounding box center [531, 408] width 24 height 12
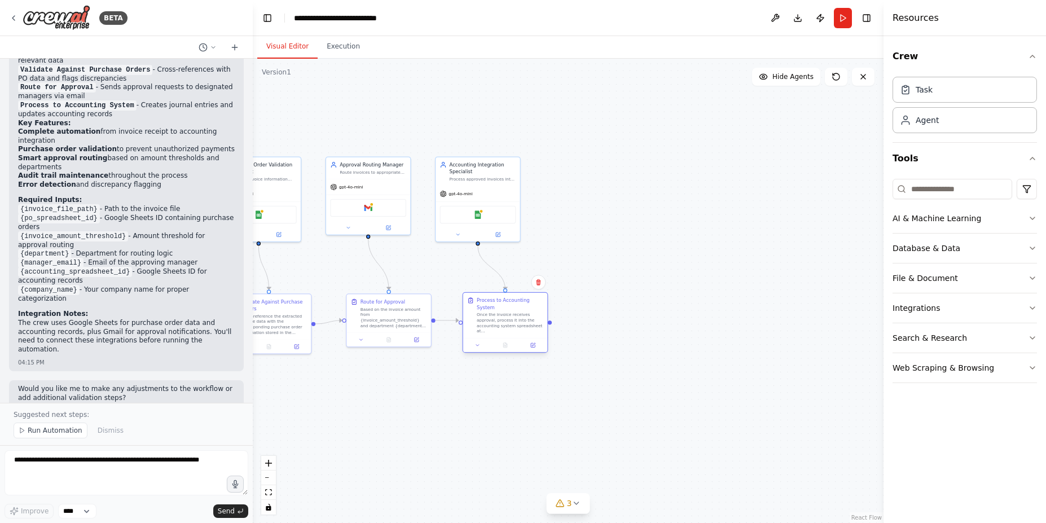
drag, startPoint x: 399, startPoint y: 422, endPoint x: 523, endPoint y: 310, distance: 167.1
click at [523, 312] on div "Once the invoice receives approval, process it into the accounting system sprea…" at bounding box center [510, 323] width 67 height 22
click at [597, 195] on div ".deletable-edge-delete-btn { width: 20px; height: 20px; border: 0px solid #ffff…" at bounding box center [568, 291] width 631 height 465
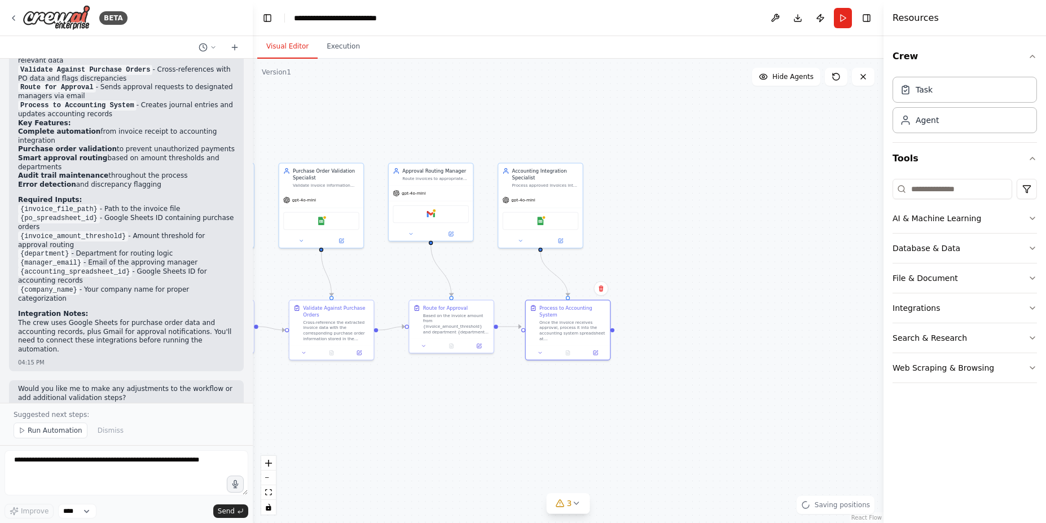
drag, startPoint x: 591, startPoint y: 198, endPoint x: 652, endPoint y: 195, distance: 61.0
click at [652, 194] on div ".deletable-edge-delete-btn { width: 20px; height: 20px; border: 0px solid #ffff…" at bounding box center [568, 291] width 631 height 465
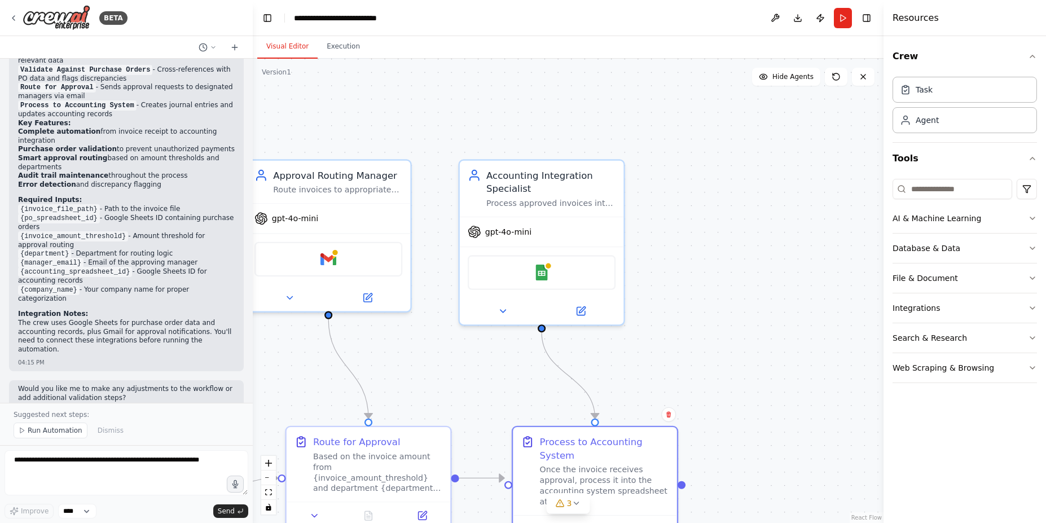
drag, startPoint x: 567, startPoint y: 240, endPoint x: 665, endPoint y: 316, distance: 124.0
click at [665, 316] on div ".deletable-edge-delete-btn { width: 20px; height: 20px; border: 0px solid #ffff…" at bounding box center [568, 291] width 631 height 465
click at [533, 273] on div "Google Sheets" at bounding box center [542, 270] width 148 height 34
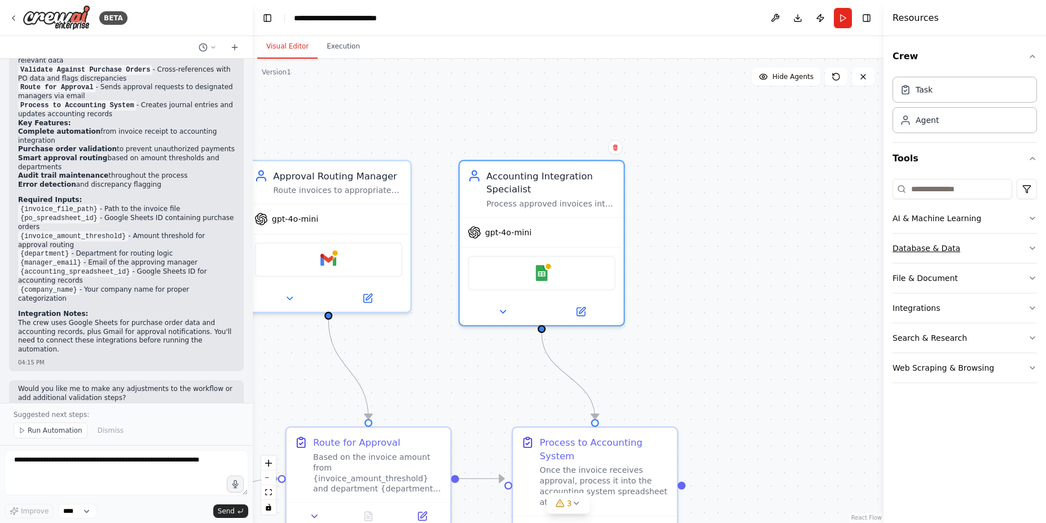
click at [919, 253] on div "Database & Data" at bounding box center [927, 248] width 68 height 11
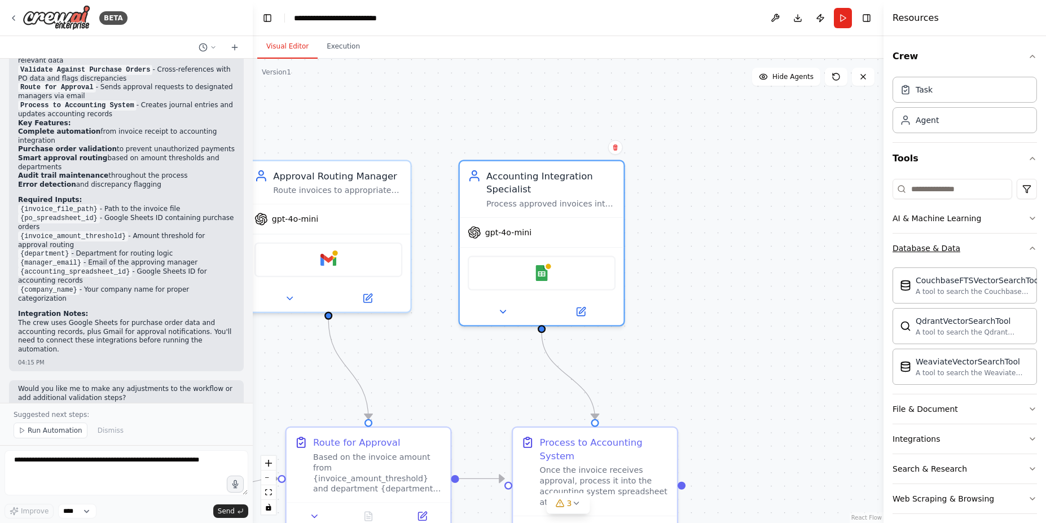
click at [919, 253] on div "Database & Data" at bounding box center [927, 248] width 68 height 11
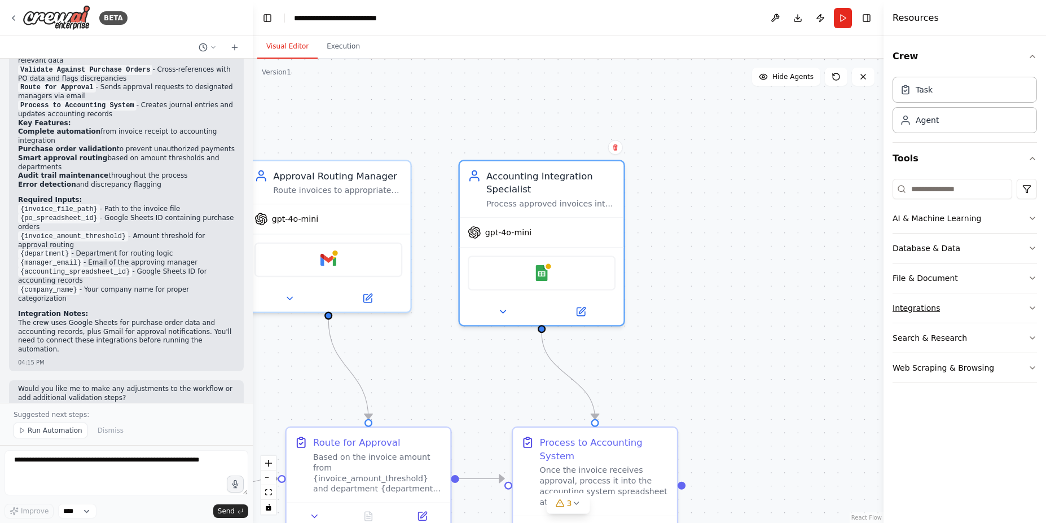
click at [919, 314] on button "Integrations" at bounding box center [965, 308] width 144 height 29
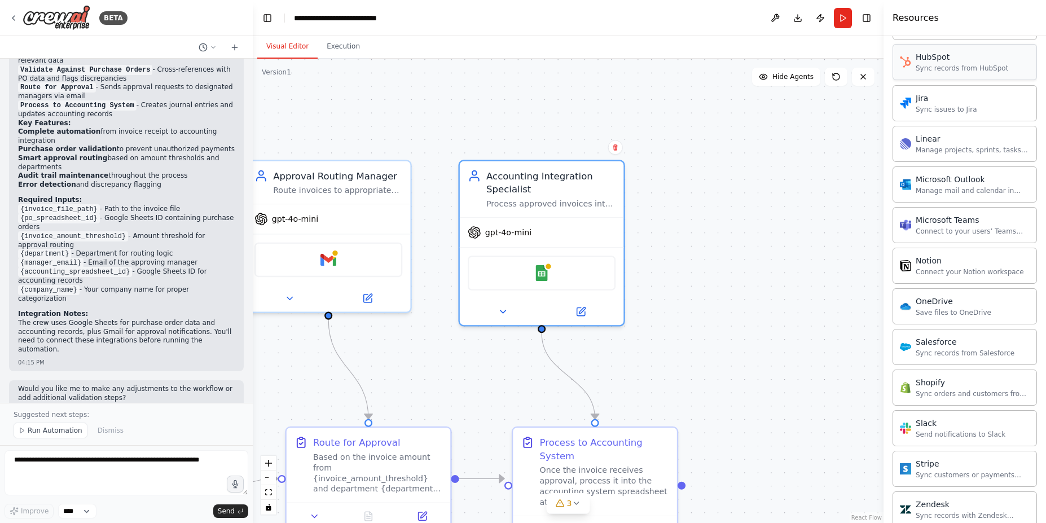
scroll to position [741, 0]
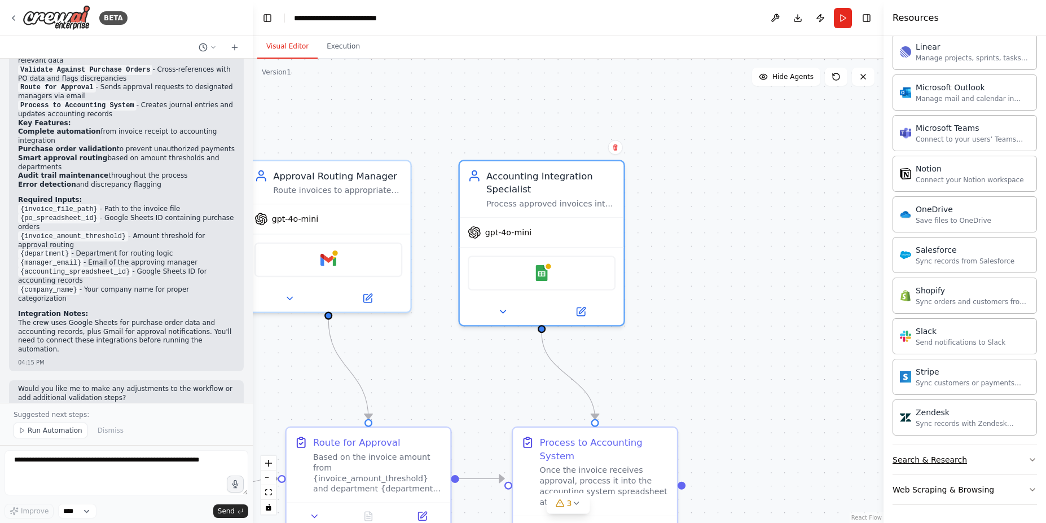
click at [943, 459] on div "Search & Research" at bounding box center [930, 459] width 75 height 11
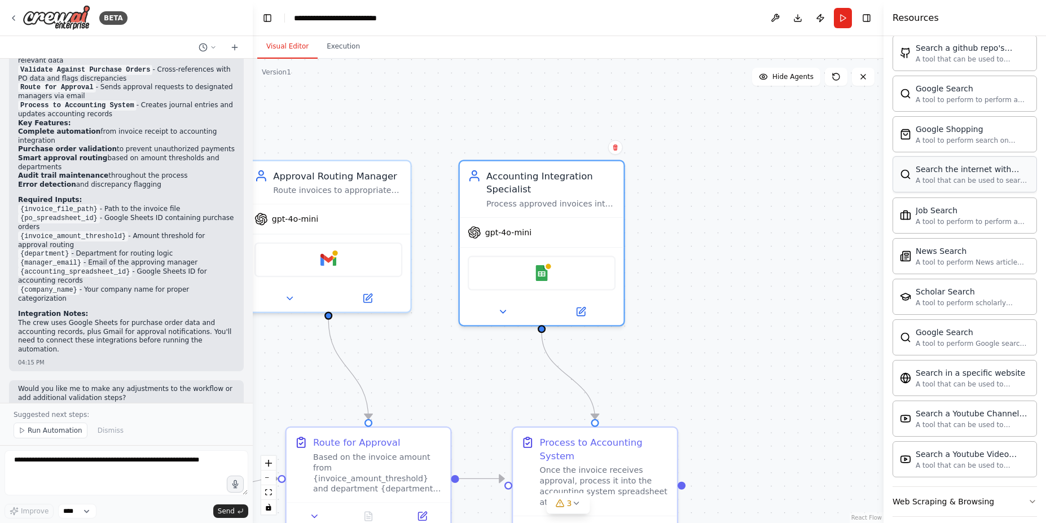
scroll to position [1319, 0]
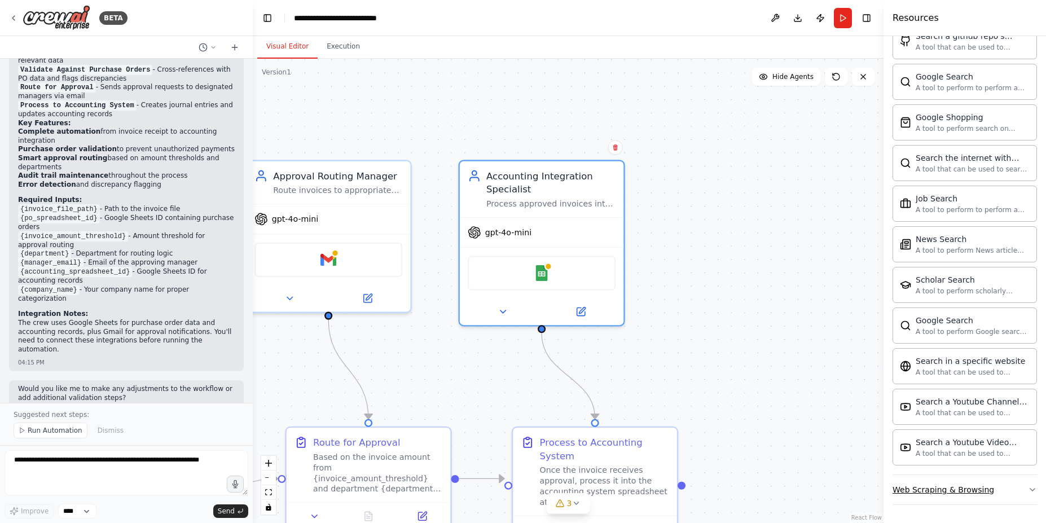
click at [929, 494] on div "Web Scraping & Browsing" at bounding box center [944, 489] width 102 height 11
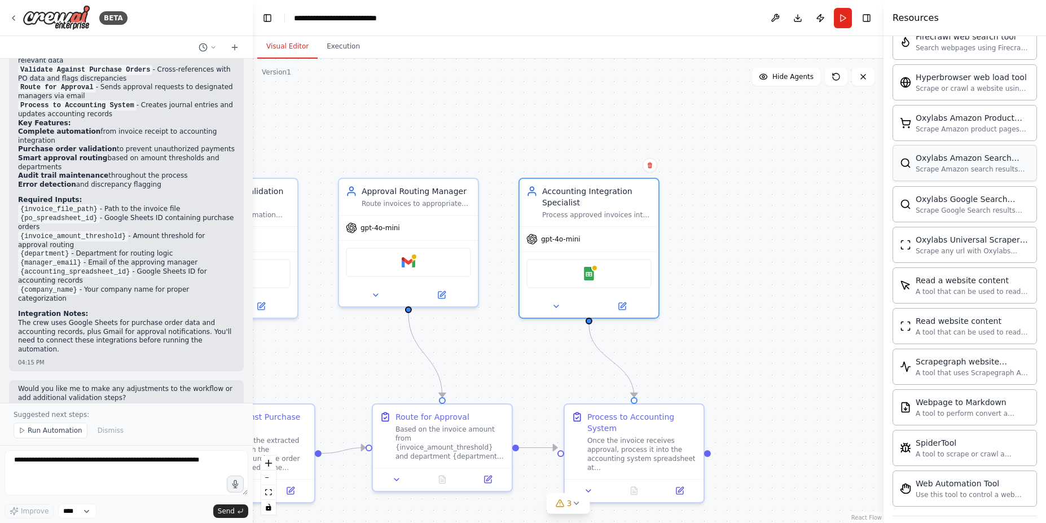
scroll to position [1937, 0]
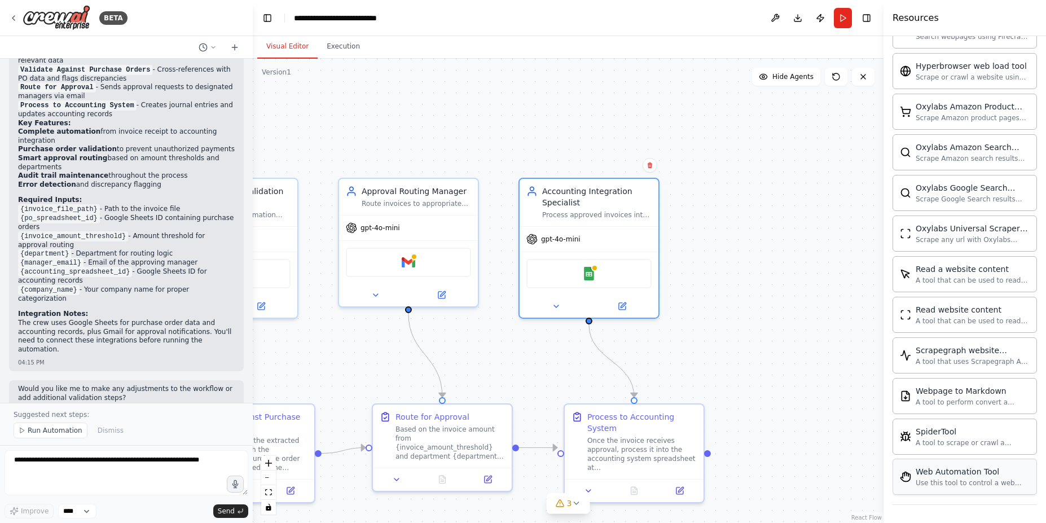
click at [965, 480] on div "Use this tool to control a web browser and interact with websites using natural…" at bounding box center [973, 483] width 114 height 9
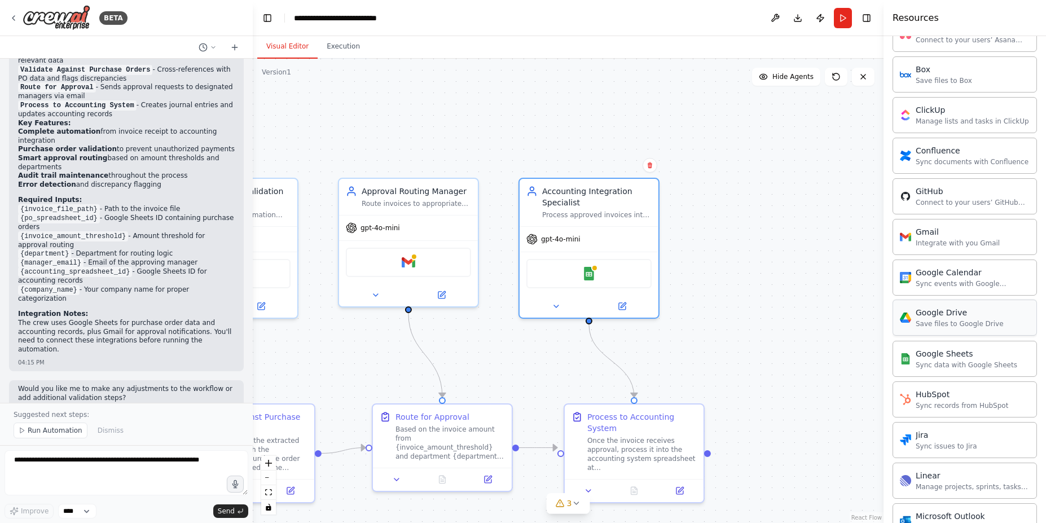
scroll to position [0, 0]
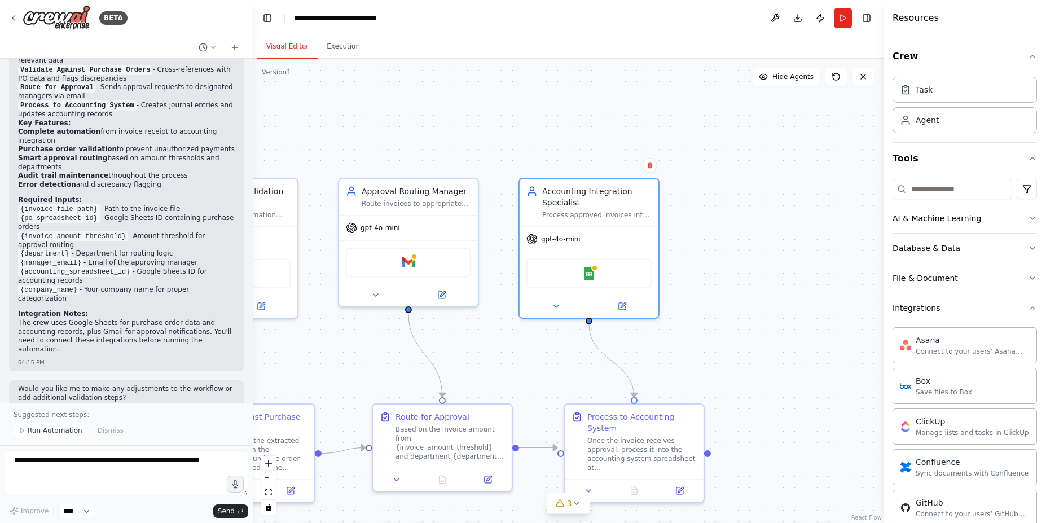
click at [955, 220] on div "AI & Machine Learning" at bounding box center [937, 218] width 89 height 11
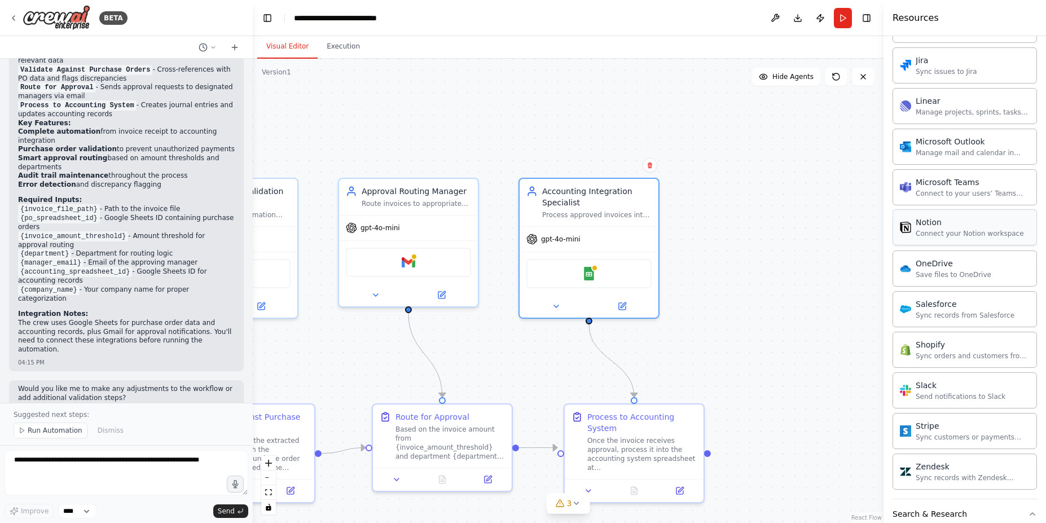
scroll to position [881, 0]
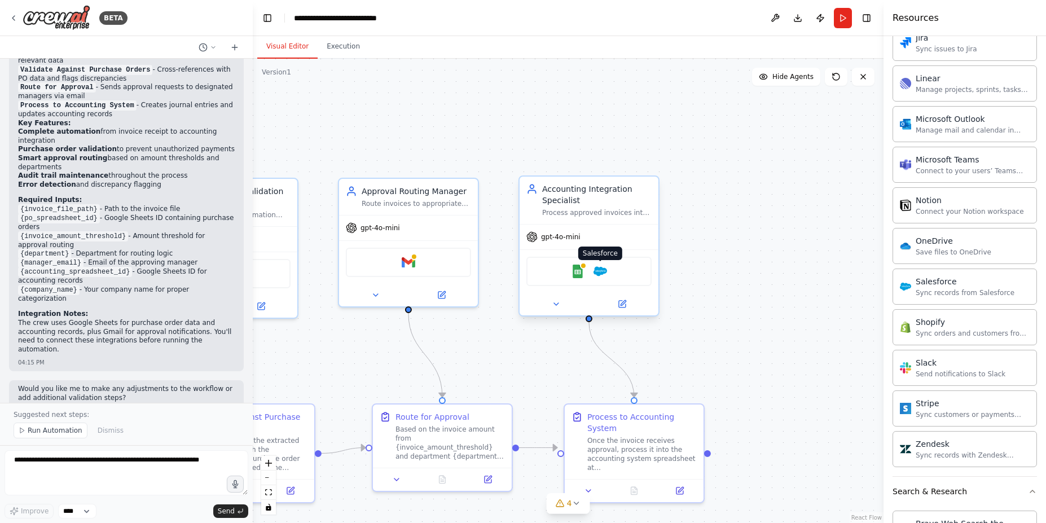
click at [598, 271] on img at bounding box center [601, 272] width 14 height 14
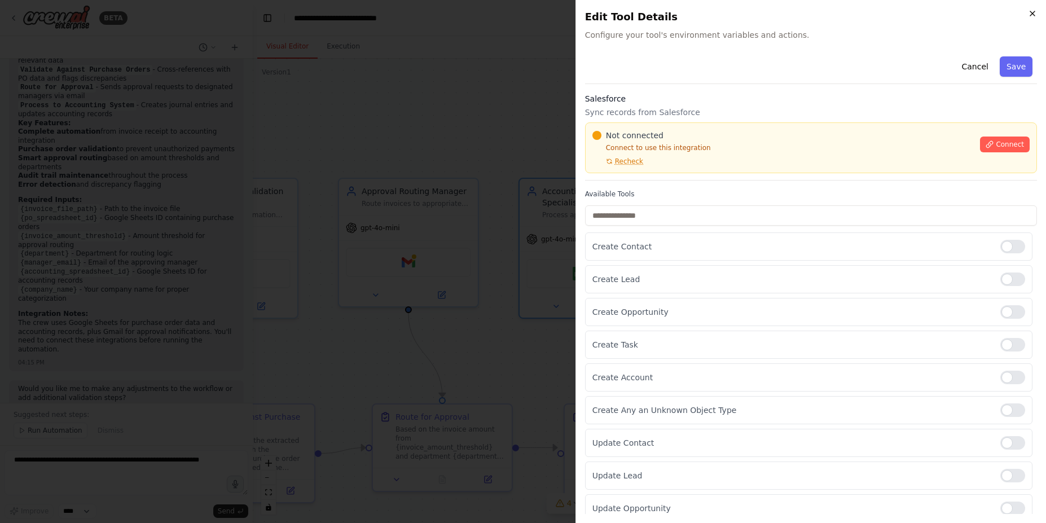
click at [1033, 10] on icon "button" at bounding box center [1032, 13] width 9 height 9
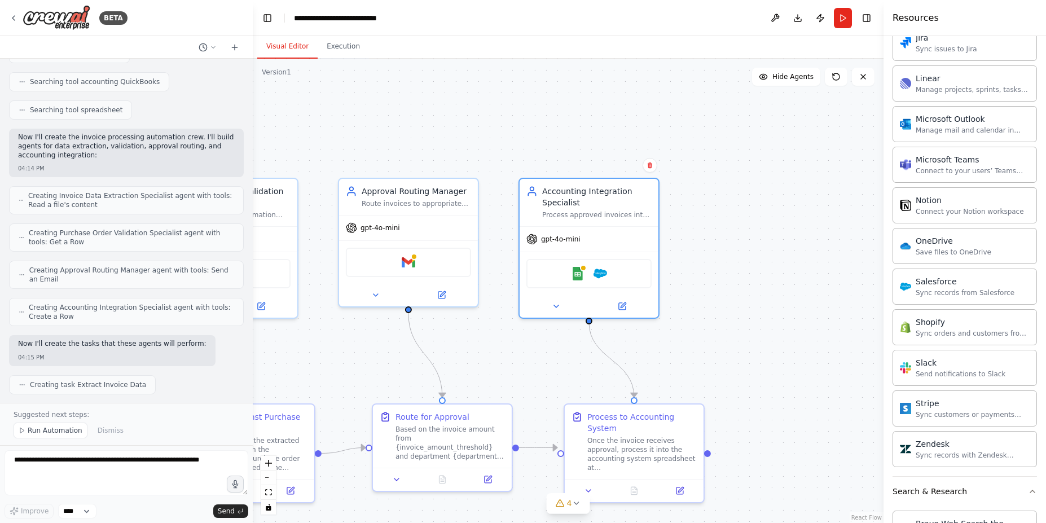
scroll to position [226, 0]
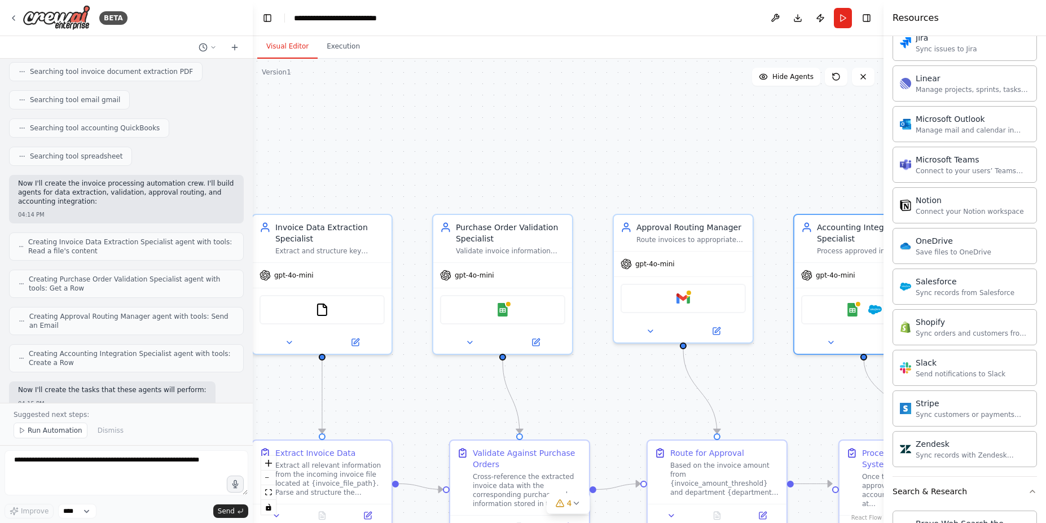
drag, startPoint x: 374, startPoint y: 174, endPoint x: 654, endPoint y: 202, distance: 281.3
click at [655, 202] on div ".deletable-edge-delete-btn { width: 20px; height: 20px; border: 0px solid #ffff…" at bounding box center [568, 291] width 631 height 465
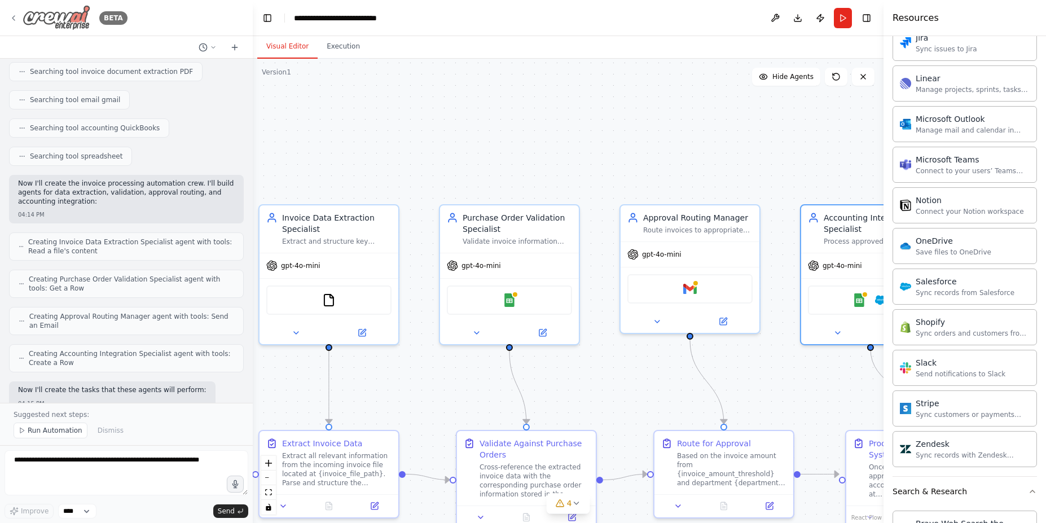
click at [14, 19] on icon at bounding box center [13, 18] width 9 height 9
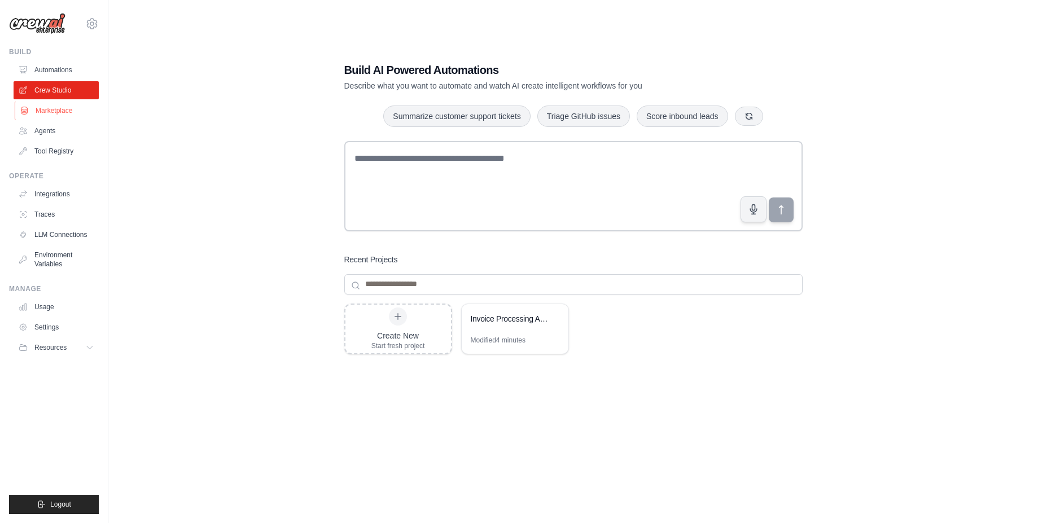
click at [66, 111] on link "Marketplace" at bounding box center [57, 111] width 85 height 18
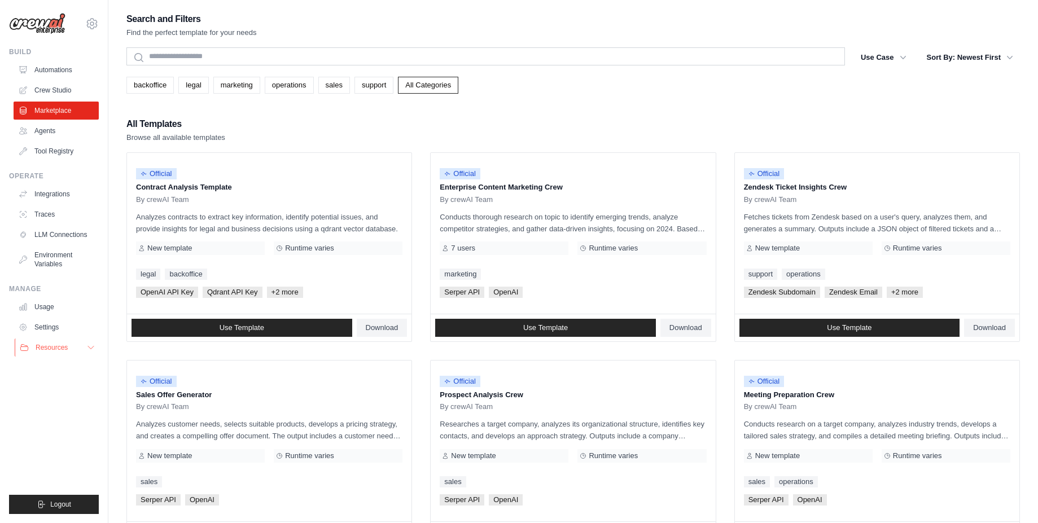
click at [50, 343] on span "Resources" at bounding box center [52, 347] width 32 height 9
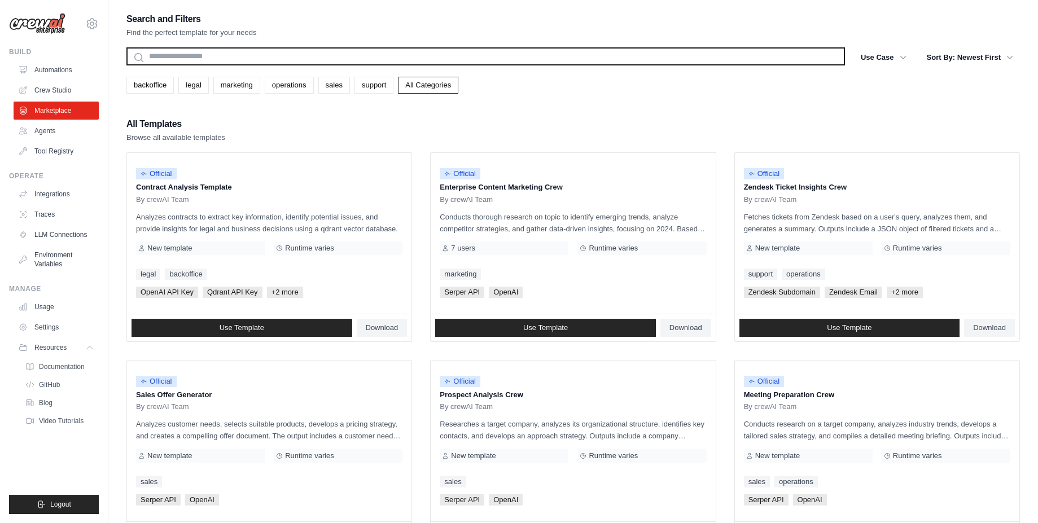
click at [194, 56] on input "text" at bounding box center [485, 56] width 719 height 18
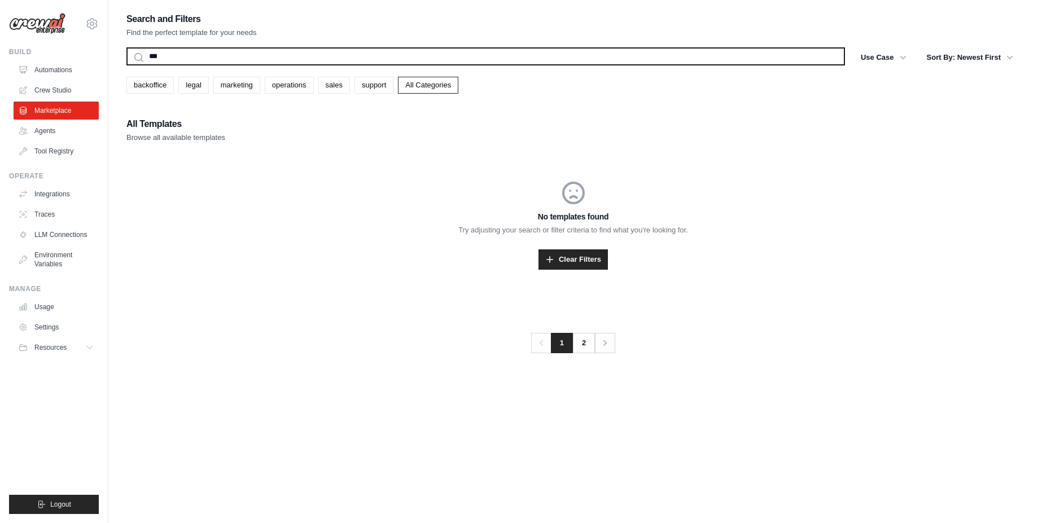
type input "****"
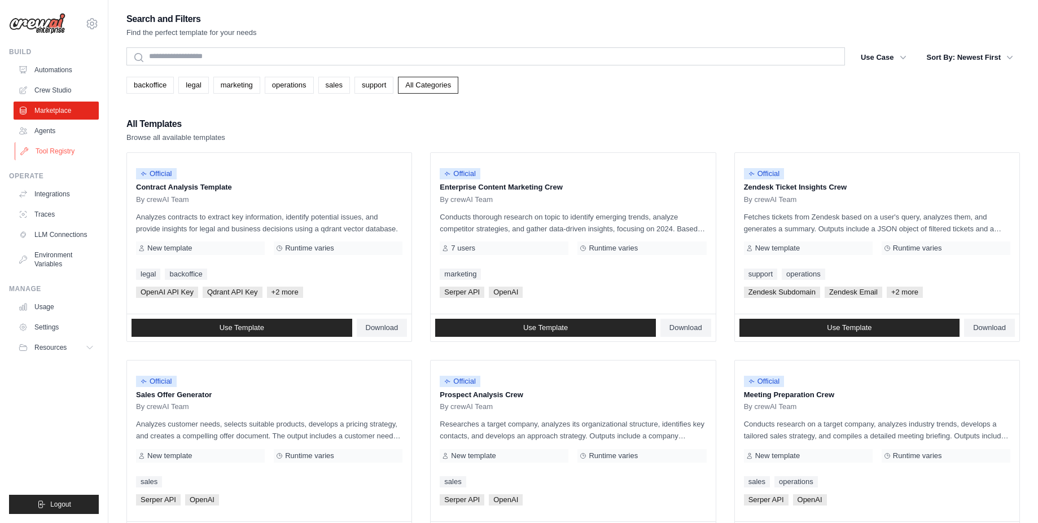
click at [49, 153] on link "Tool Registry" at bounding box center [57, 151] width 85 height 18
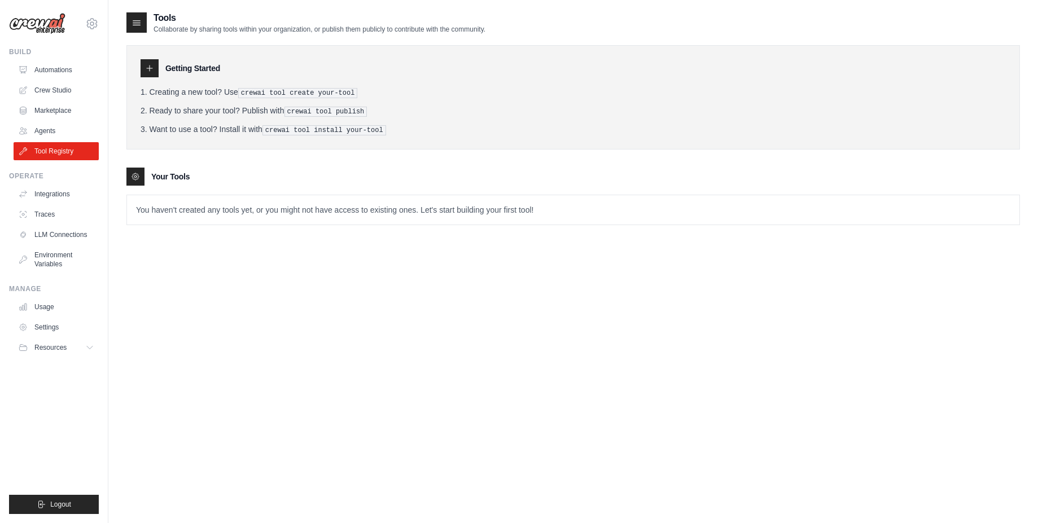
click at [188, 209] on p "You haven't created any tools yet, or you might not have access to existing one…" at bounding box center [573, 209] width 892 height 29
click at [51, 196] on link "Integrations" at bounding box center [57, 194] width 85 height 18
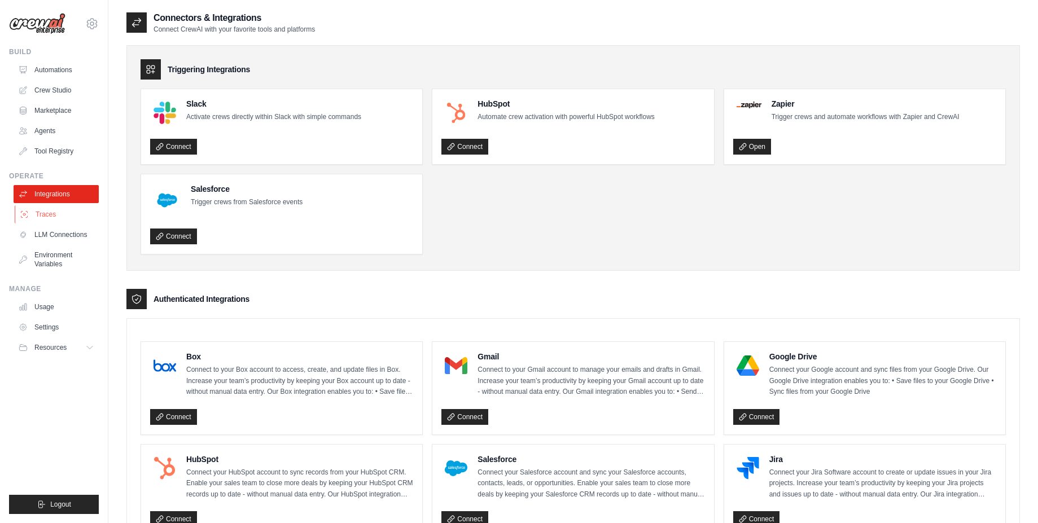
click at [49, 215] on link "Traces" at bounding box center [57, 214] width 85 height 18
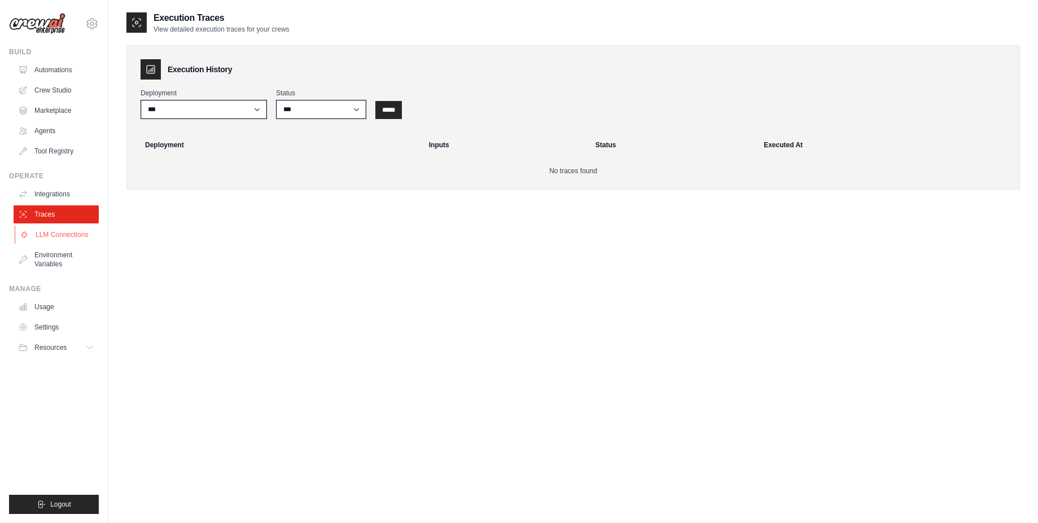
click at [60, 238] on link "LLM Connections" at bounding box center [57, 235] width 85 height 18
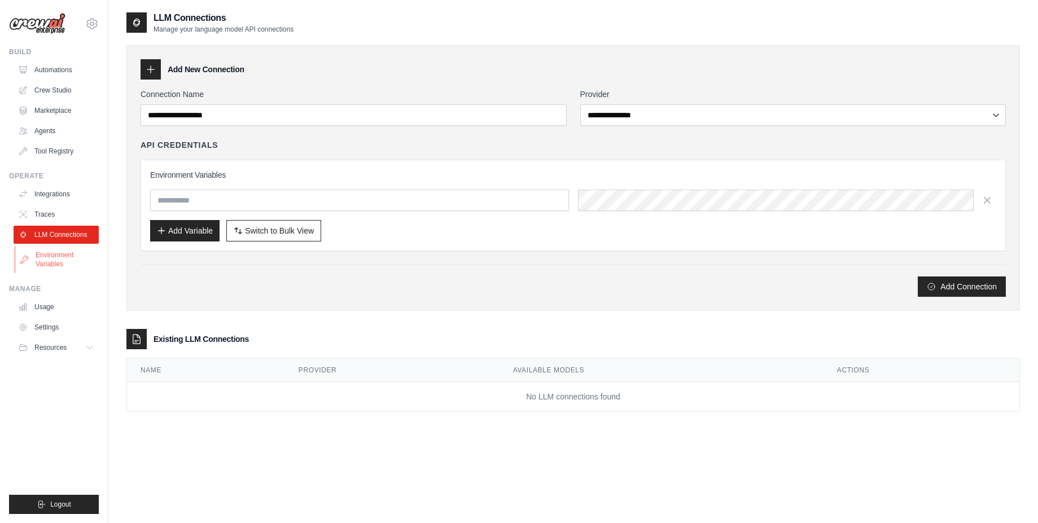
click at [61, 263] on link "Environment Variables" at bounding box center [57, 259] width 85 height 27
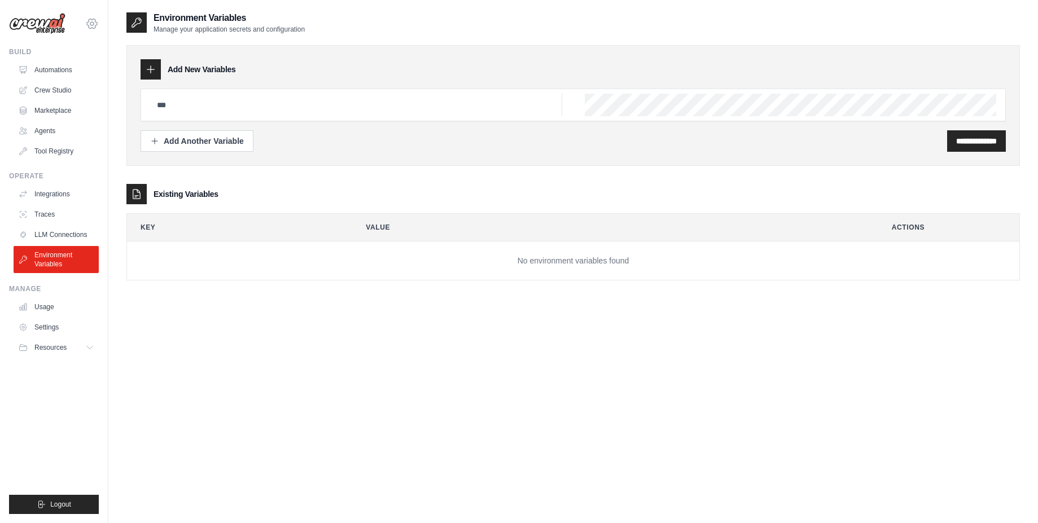
click at [97, 24] on icon at bounding box center [92, 24] width 14 height 14
click at [513, 7] on main "**********" at bounding box center [573, 273] width 930 height 546
